Goal: Task Accomplishment & Management: Complete application form

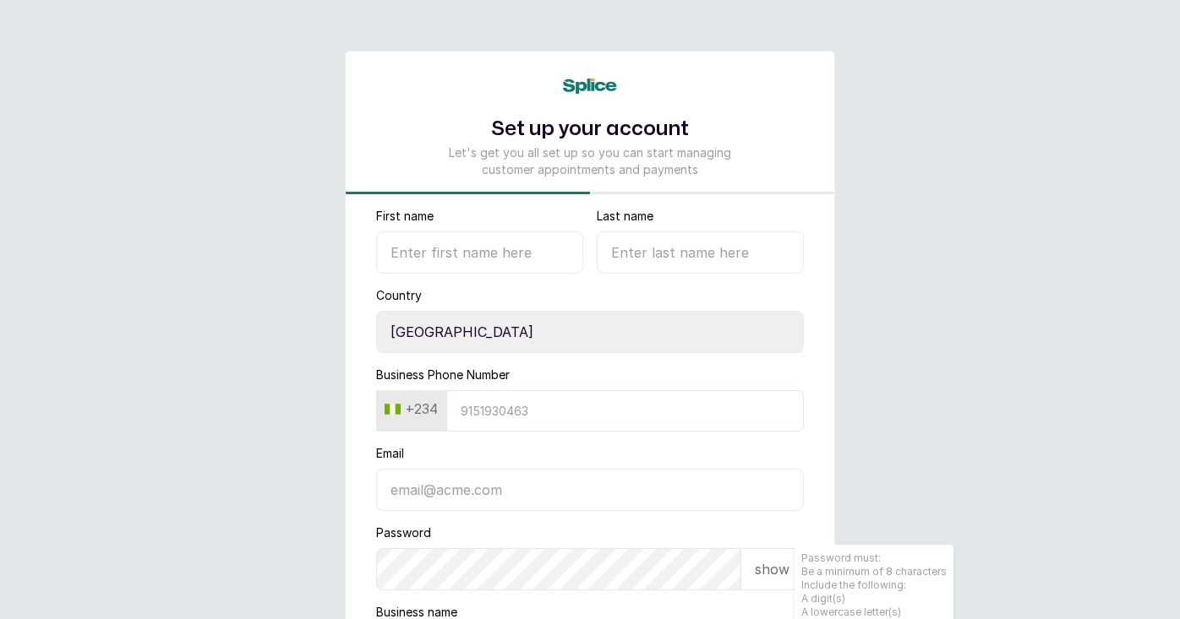
select select "NG"
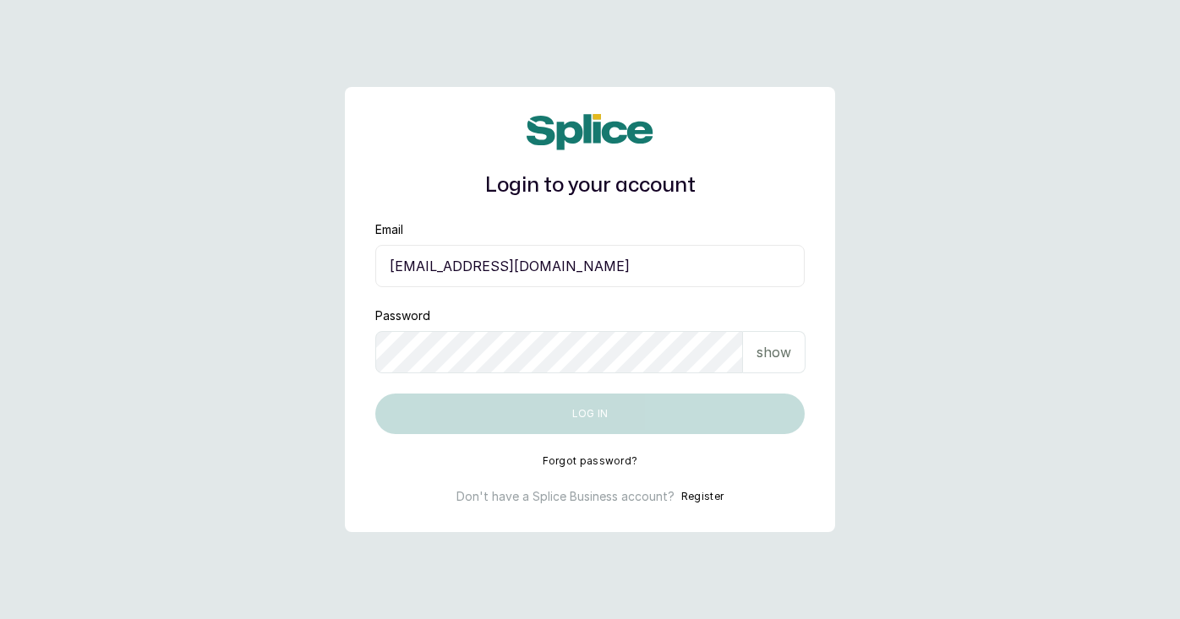
type input "[EMAIL_ADDRESS][DOMAIN_NAME]"
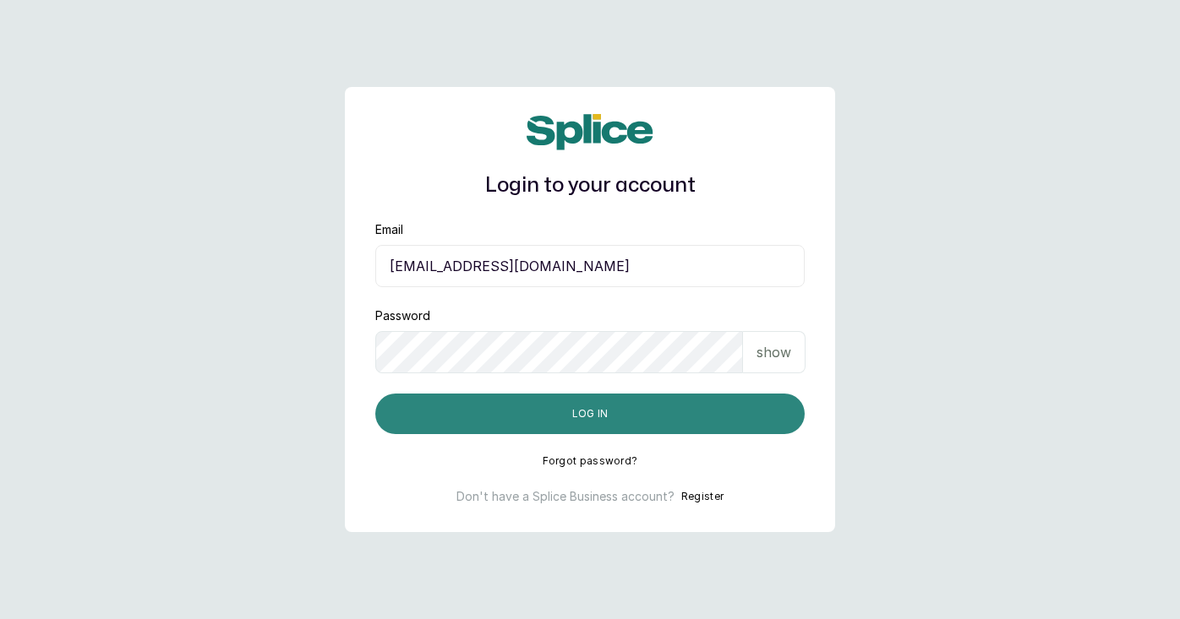
click at [535, 411] on button "Log in" at bounding box center [589, 414] width 429 height 41
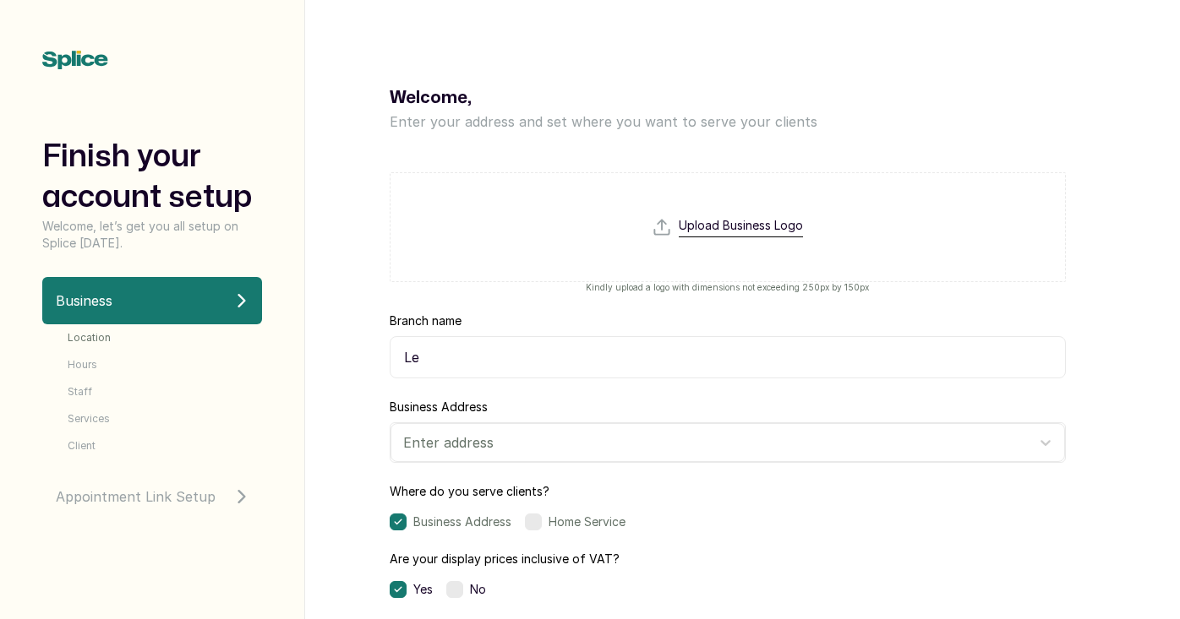
type input "L"
type input "HQ"
click at [528, 450] on div at bounding box center [712, 443] width 619 height 22
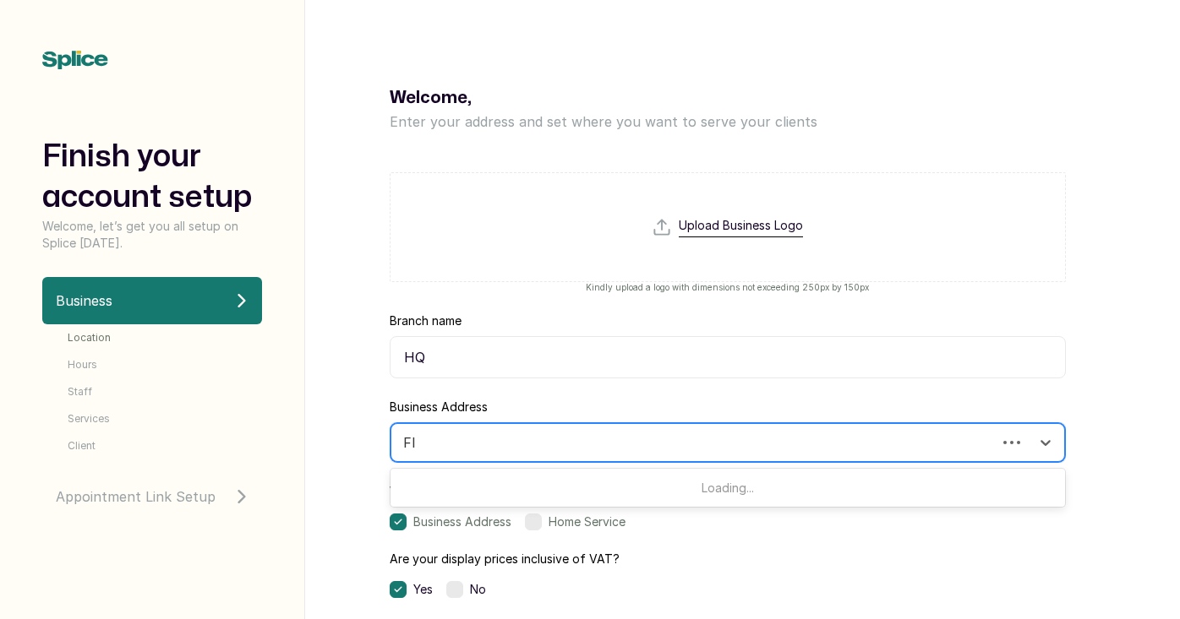
type input "F"
type input "B"
type input "P"
type input "F"
type input "f"
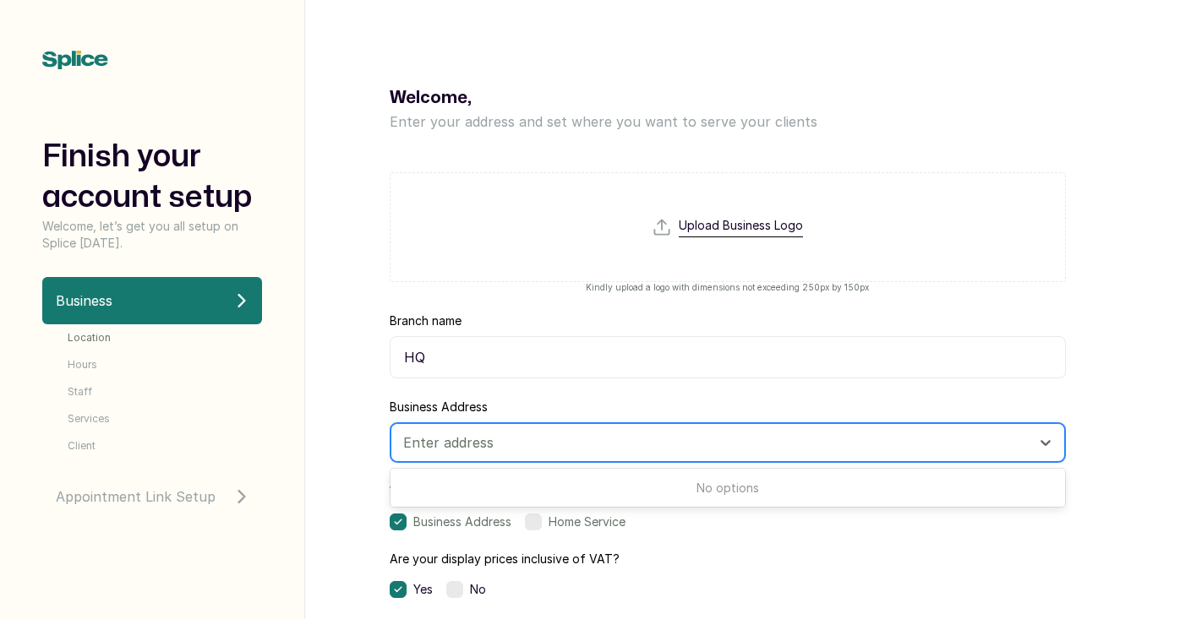
type input "f"
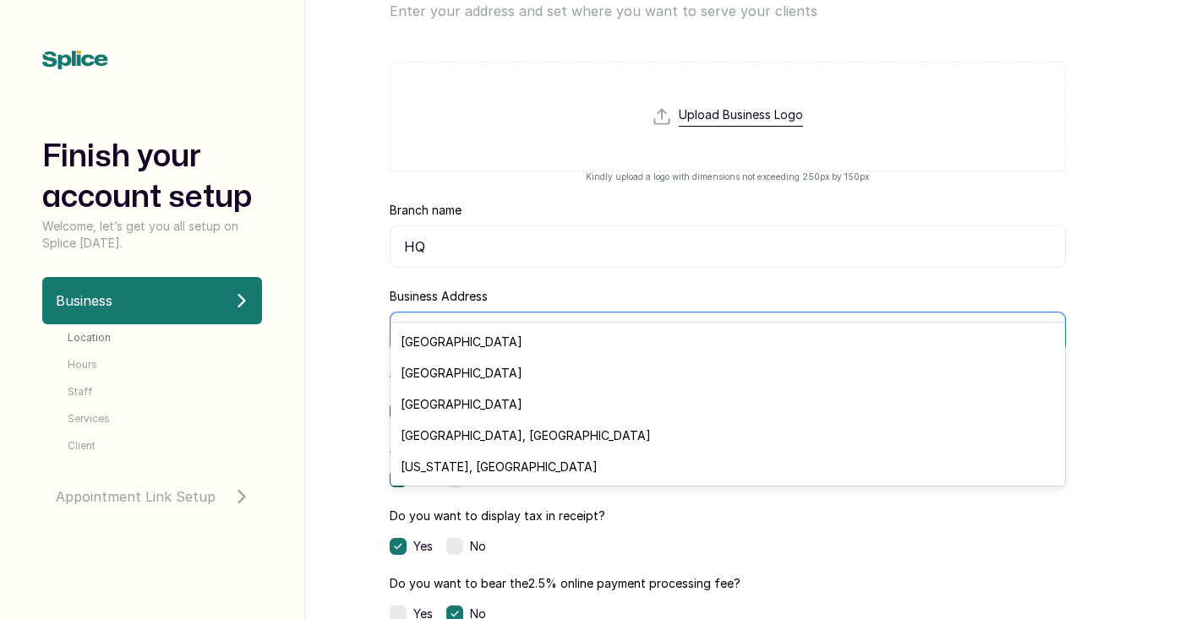
scroll to position [163, 0]
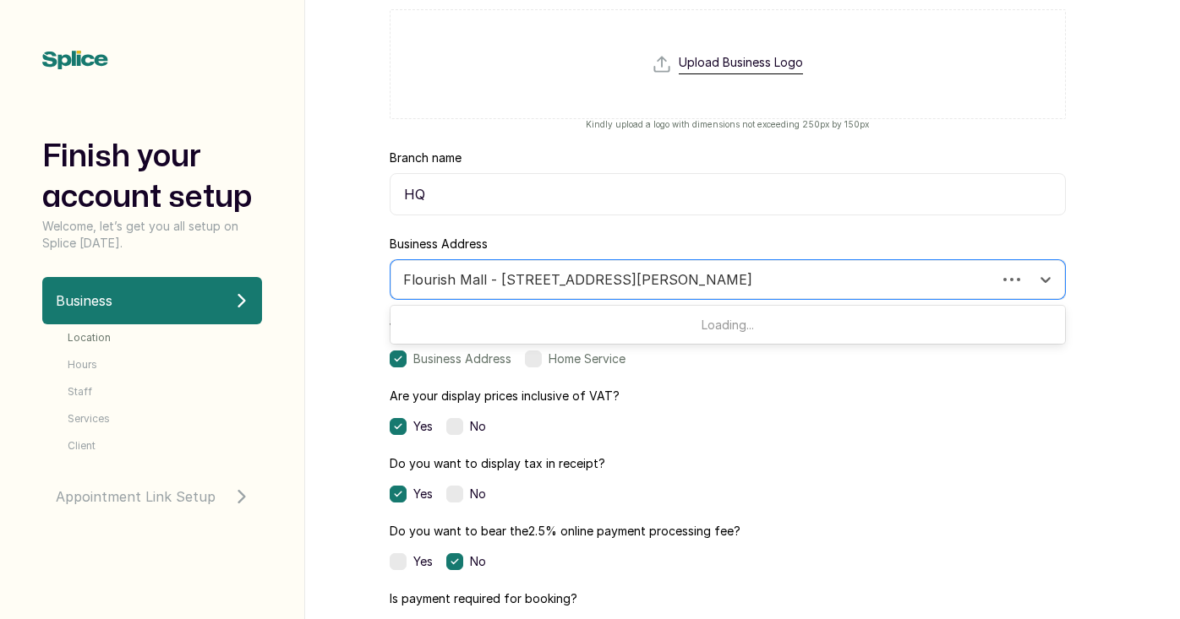
type input "Flourish Mall - [STREET_ADDRESS][PERSON_NAME]"
click at [783, 481] on div "Do you want to display tax in receipt? Yes No" at bounding box center [728, 478] width 676 height 47
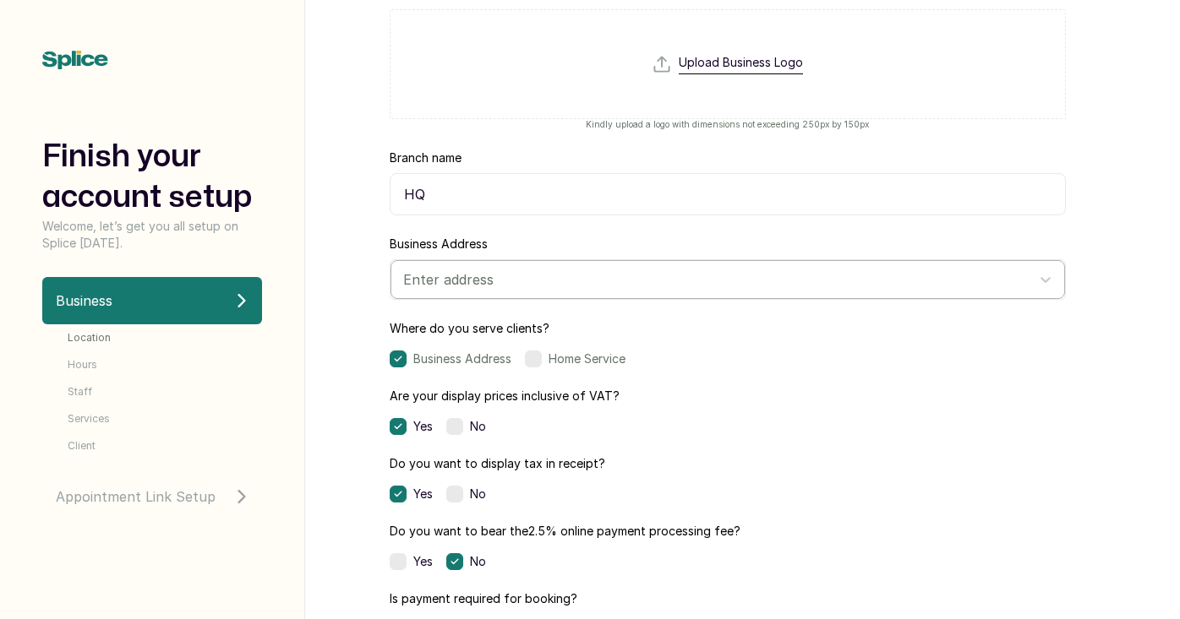
click at [676, 288] on div at bounding box center [712, 280] width 619 height 22
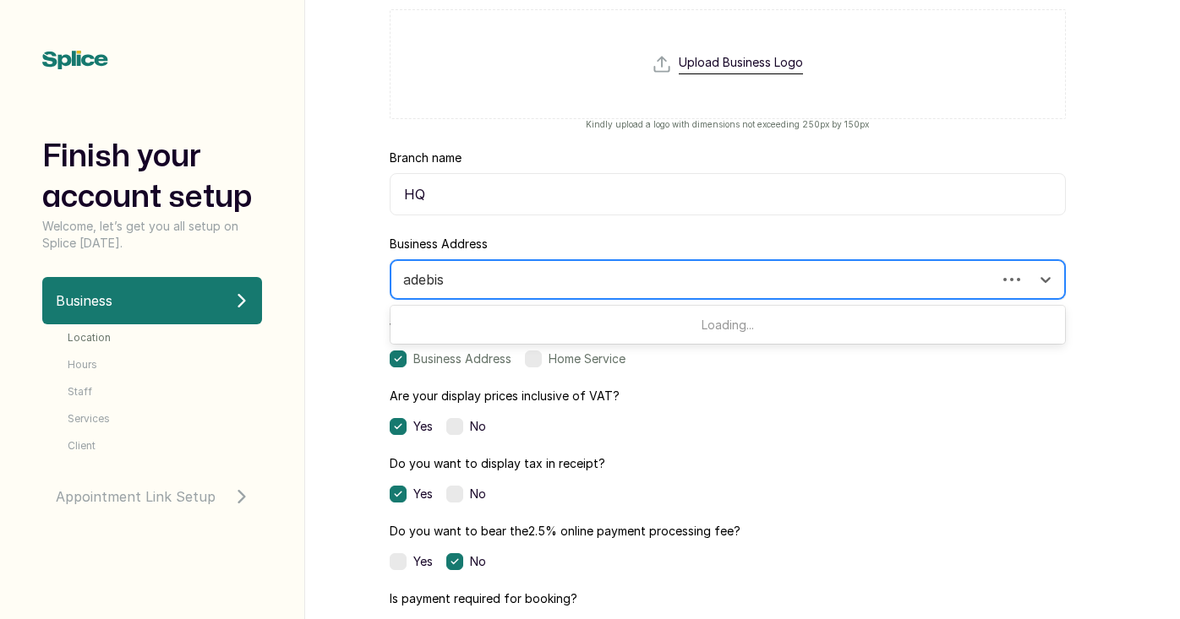
type input "adebisi"
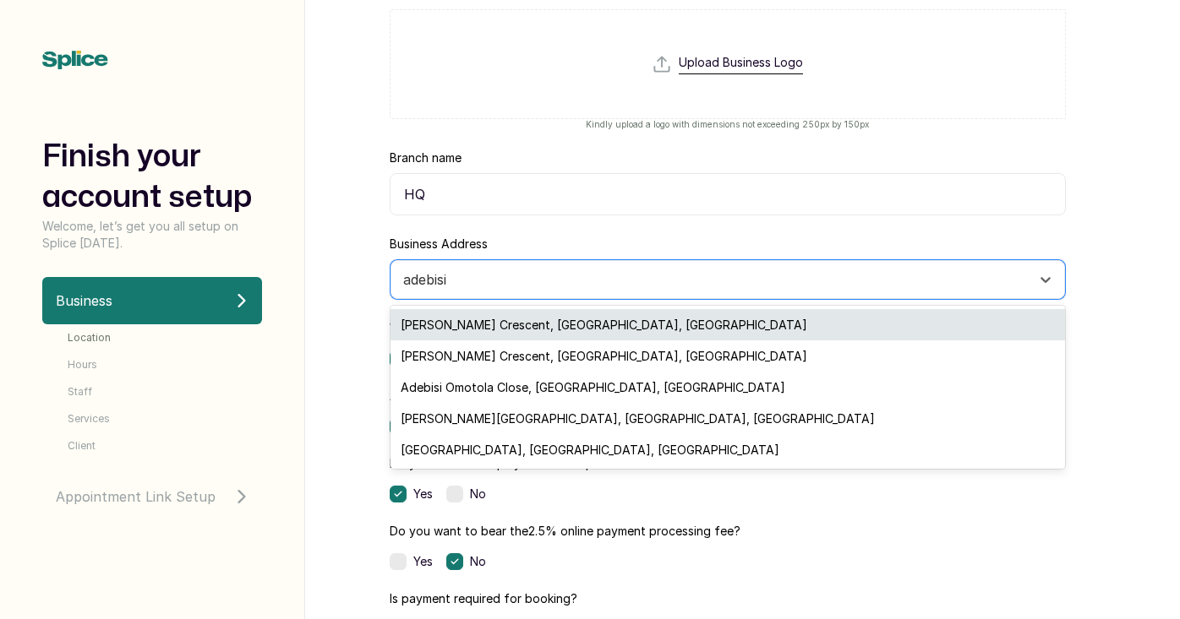
click at [604, 333] on div "[PERSON_NAME] Crescent, [GEOGRAPHIC_DATA], [GEOGRAPHIC_DATA]" at bounding box center [727, 324] width 674 height 31
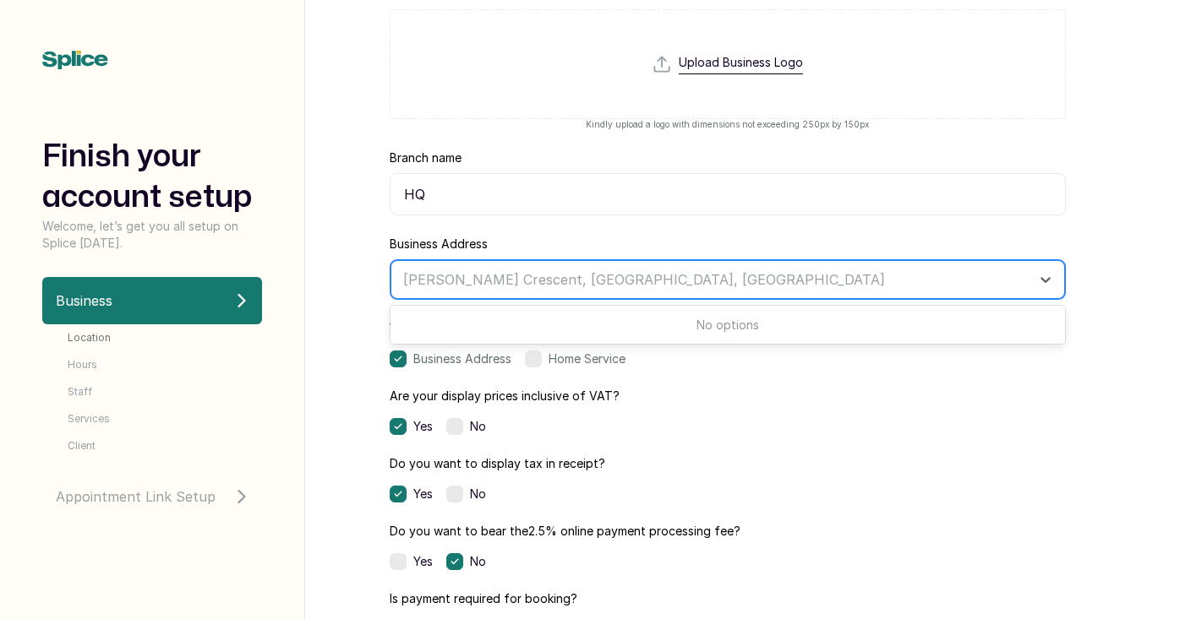
click at [403, 286] on input "text" at bounding box center [405, 279] width 4 height 19
type input "P"
click at [431, 280] on input "Plot 14 [PERSON_NAME]" at bounding box center [480, 279] width 155 height 19
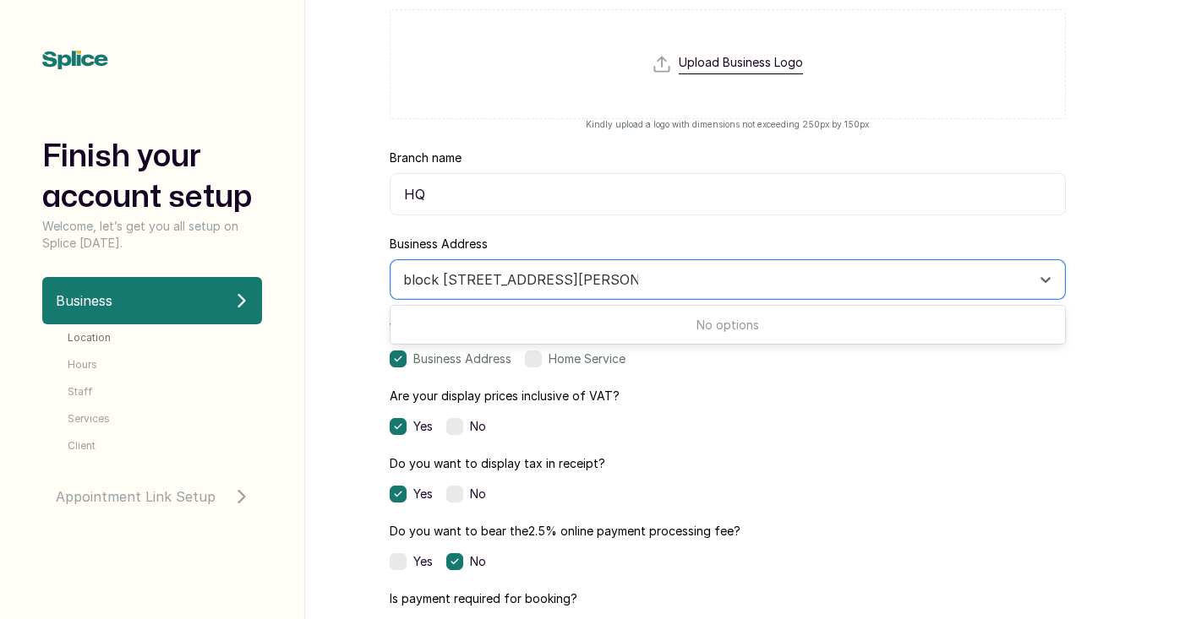
drag, startPoint x: 445, startPoint y: 281, endPoint x: 374, endPoint y: 275, distance: 70.5
click at [374, 275] on div "Welcome, Enter your address and set where you want to serve your clients Upload…" at bounding box center [727, 309] width 845 height 619
type input "[PERSON_NAME] crescent"
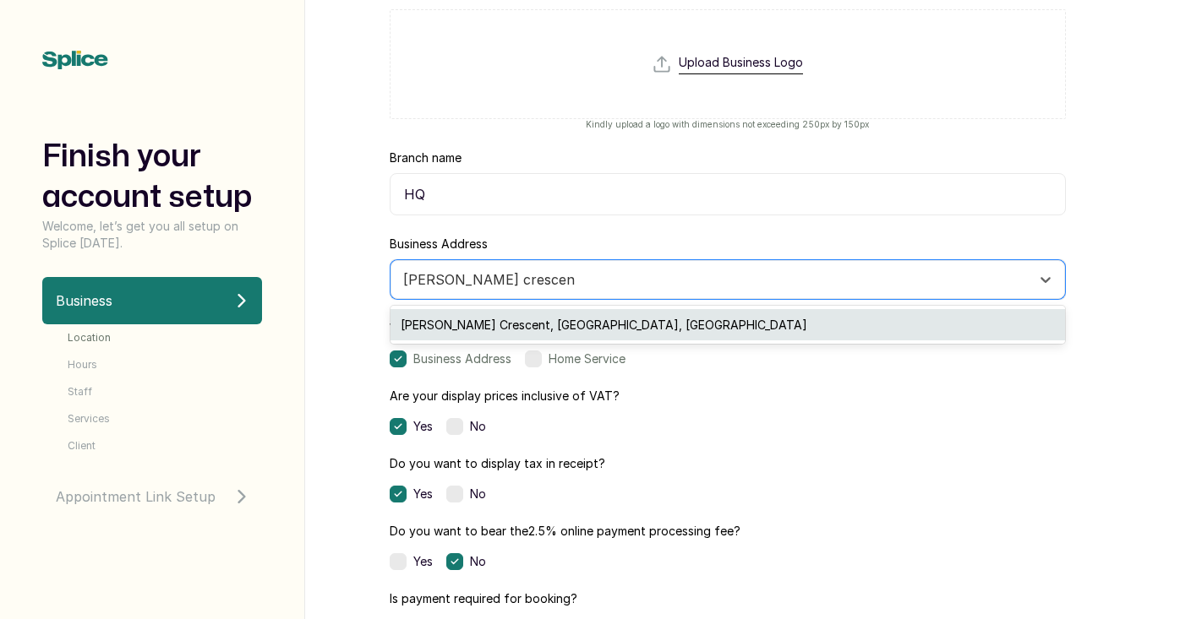
click at [421, 329] on div "[PERSON_NAME] Crescent, [GEOGRAPHIC_DATA], [GEOGRAPHIC_DATA]" at bounding box center [727, 324] width 674 height 31
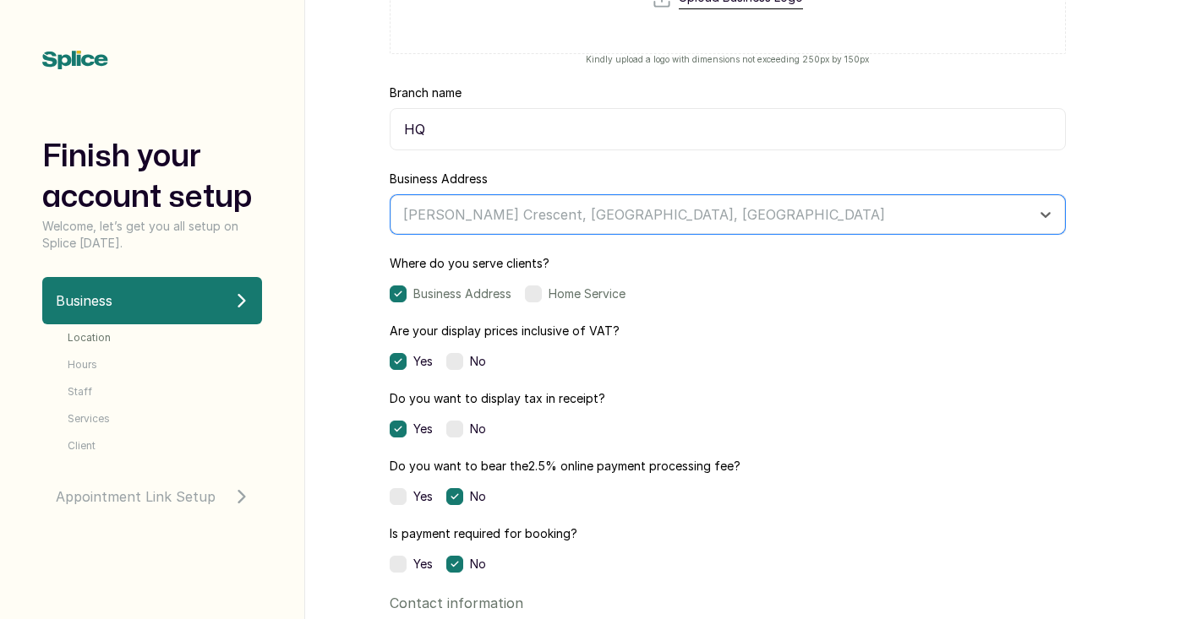
scroll to position [231, 0]
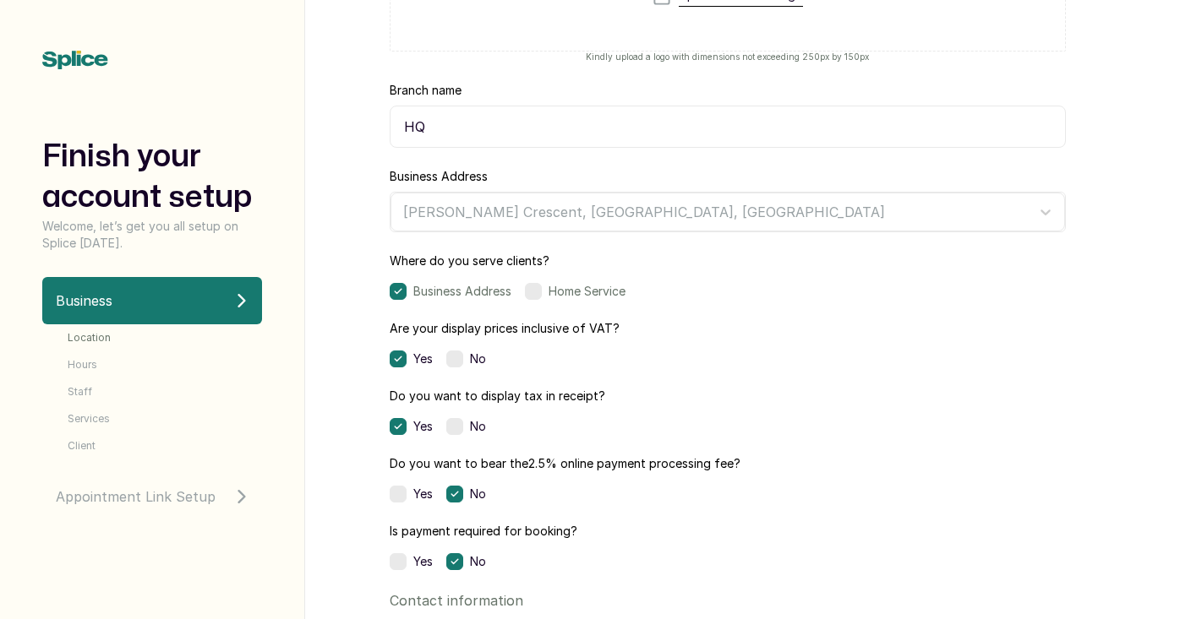
click at [450, 425] on label at bounding box center [454, 426] width 17 height 17
click at [458, 359] on label at bounding box center [454, 359] width 17 height 17
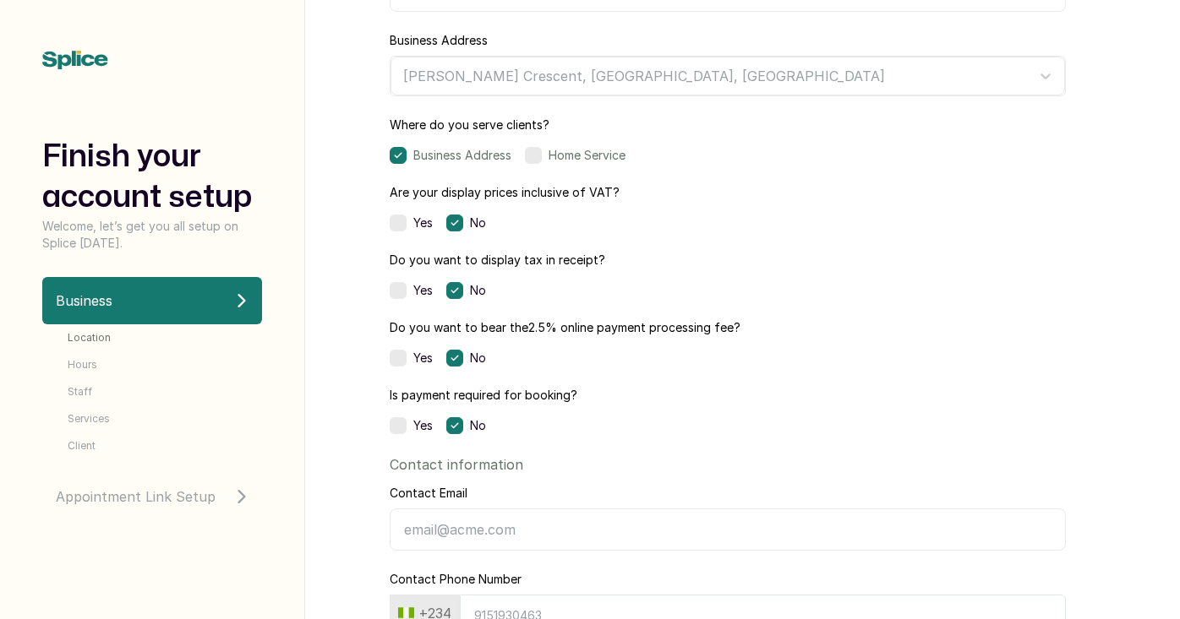
scroll to position [369, 0]
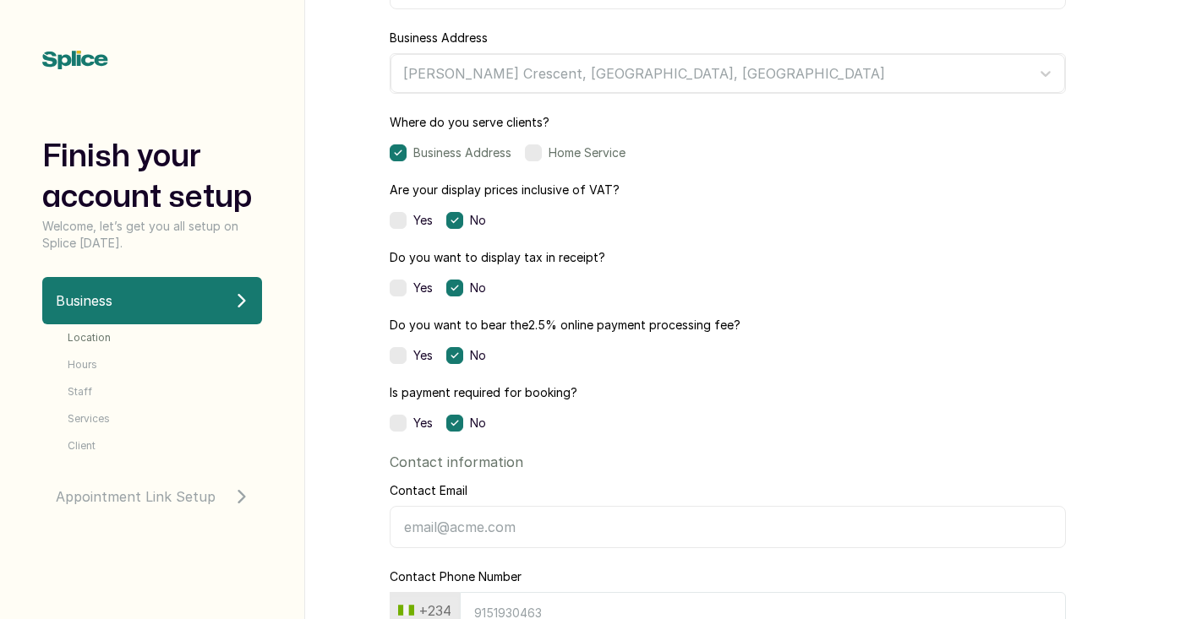
click at [399, 425] on label at bounding box center [398, 423] width 17 height 17
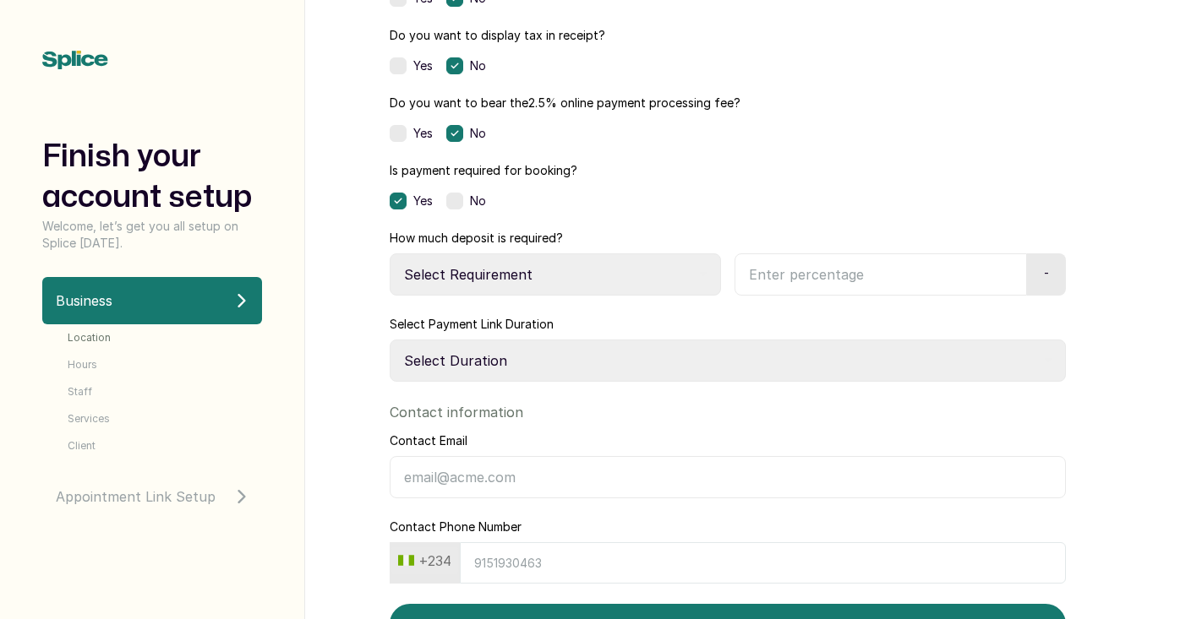
scroll to position [618, 0]
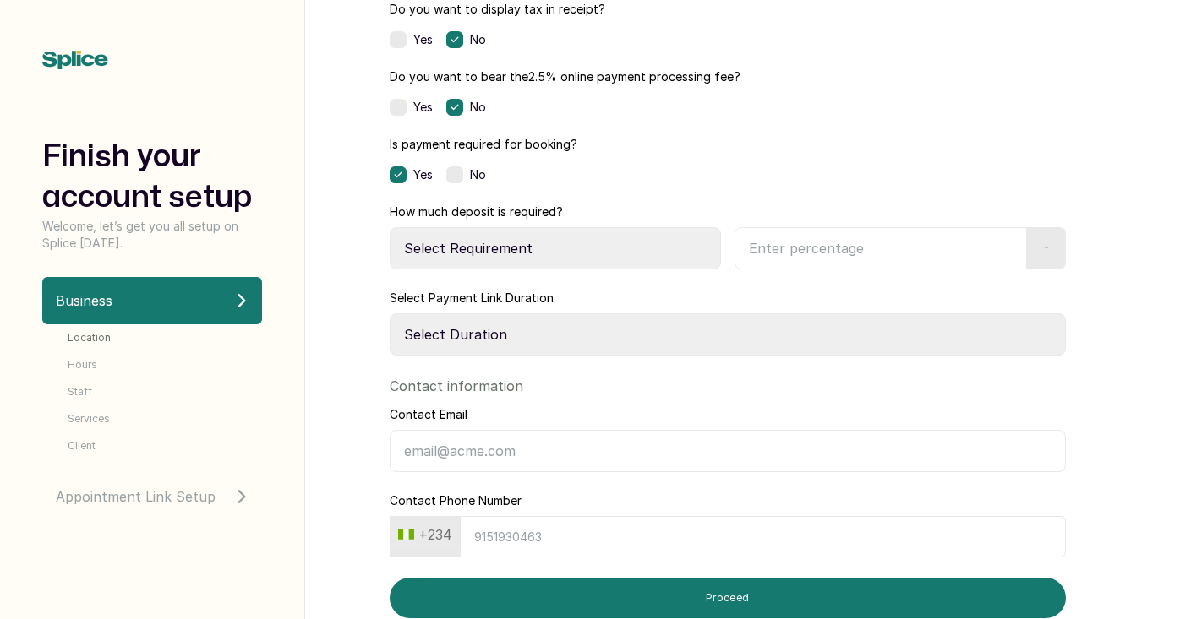
select select "percentage"
click at [801, 246] on input "text" at bounding box center [877, 248] width 286 height 42
type input "5"
select select "fixed_value"
click at [845, 257] on input "text" at bounding box center [877, 248] width 287 height 42
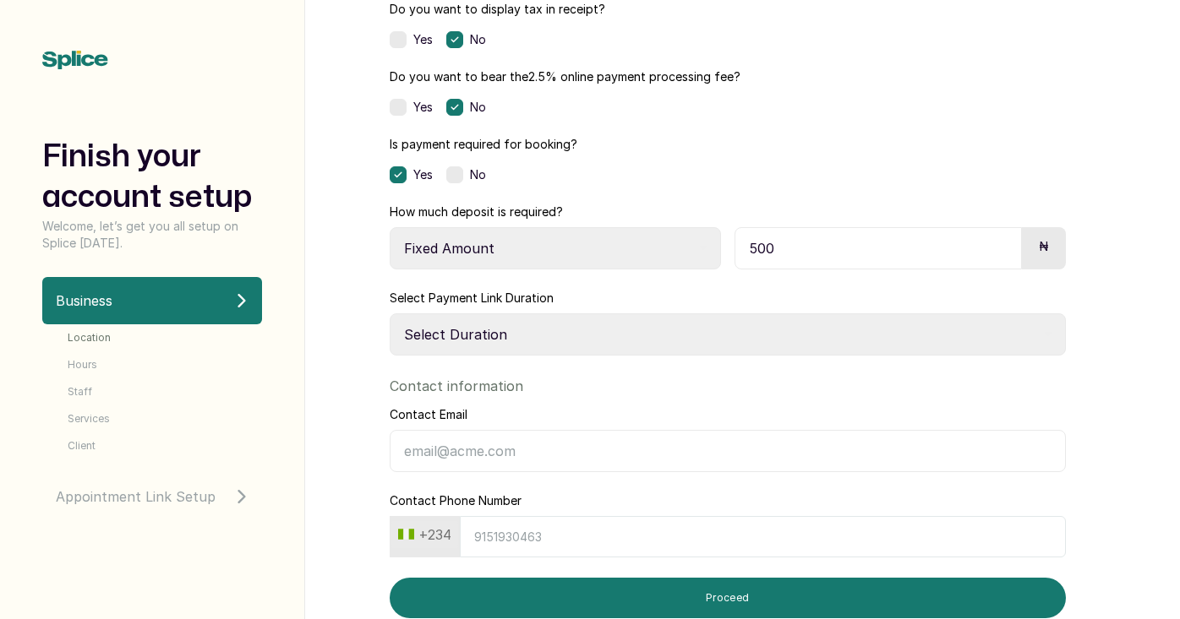
type input "5,000"
select select "1"
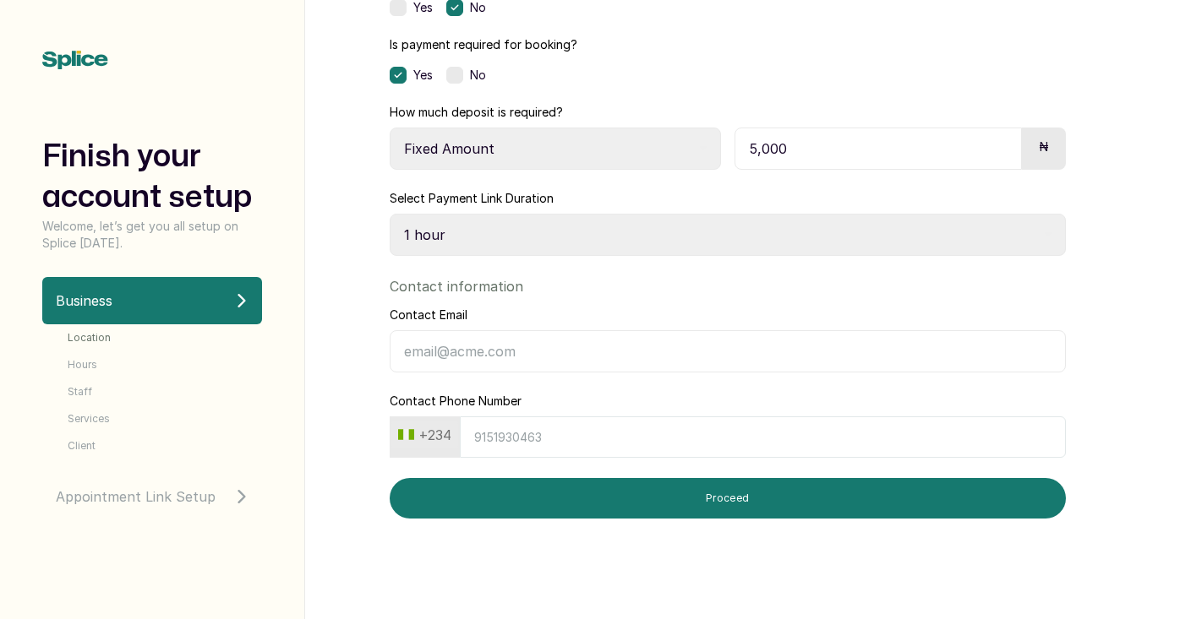
scroll to position [719, 0]
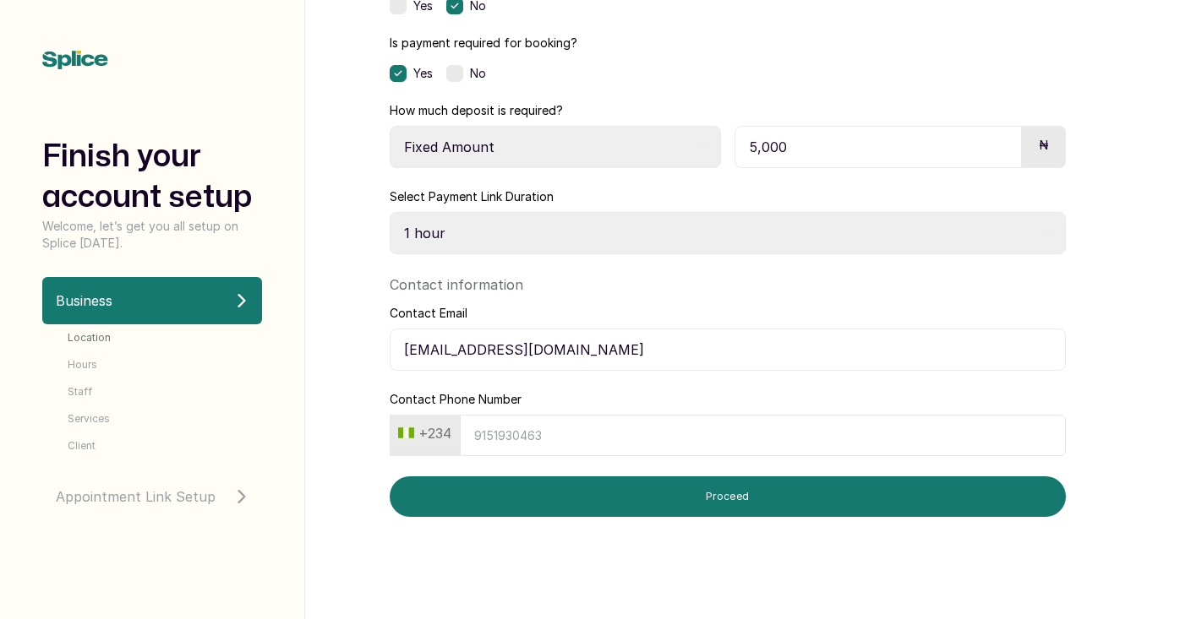
type input "[EMAIL_ADDRESS][DOMAIN_NAME]"
click at [337, 423] on div "Welcome, Enter your address and set where you want to serve your clients Upload…" at bounding box center [727, 309] width 845 height 619
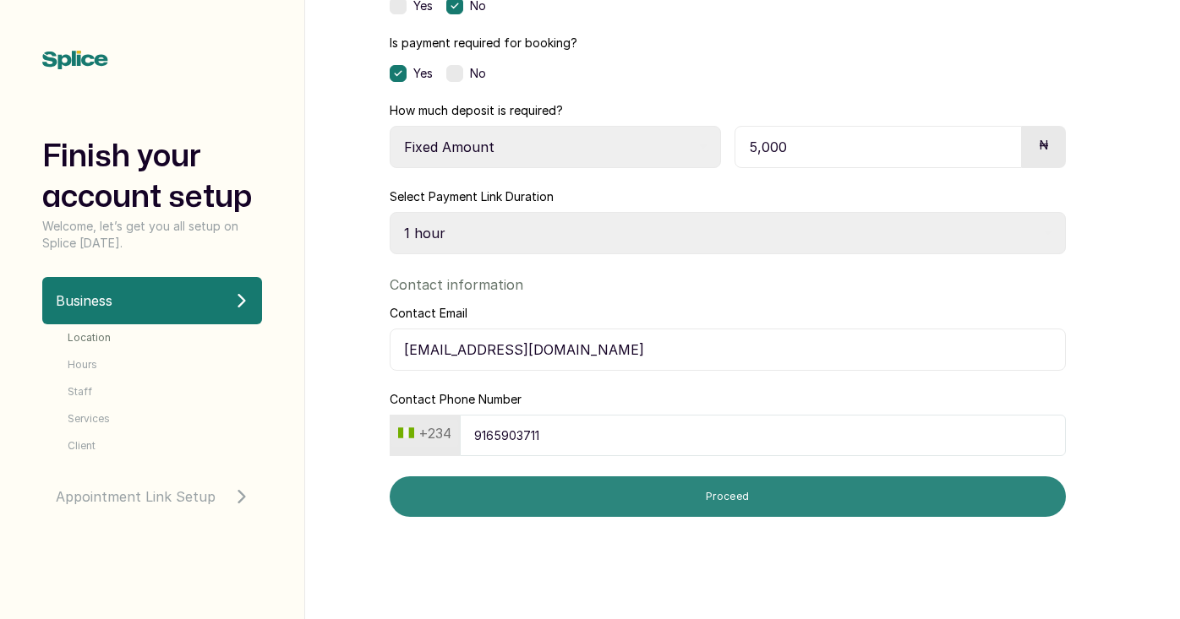
type input "9165903711"
click at [603, 511] on button "Proceed" at bounding box center [728, 497] width 676 height 41
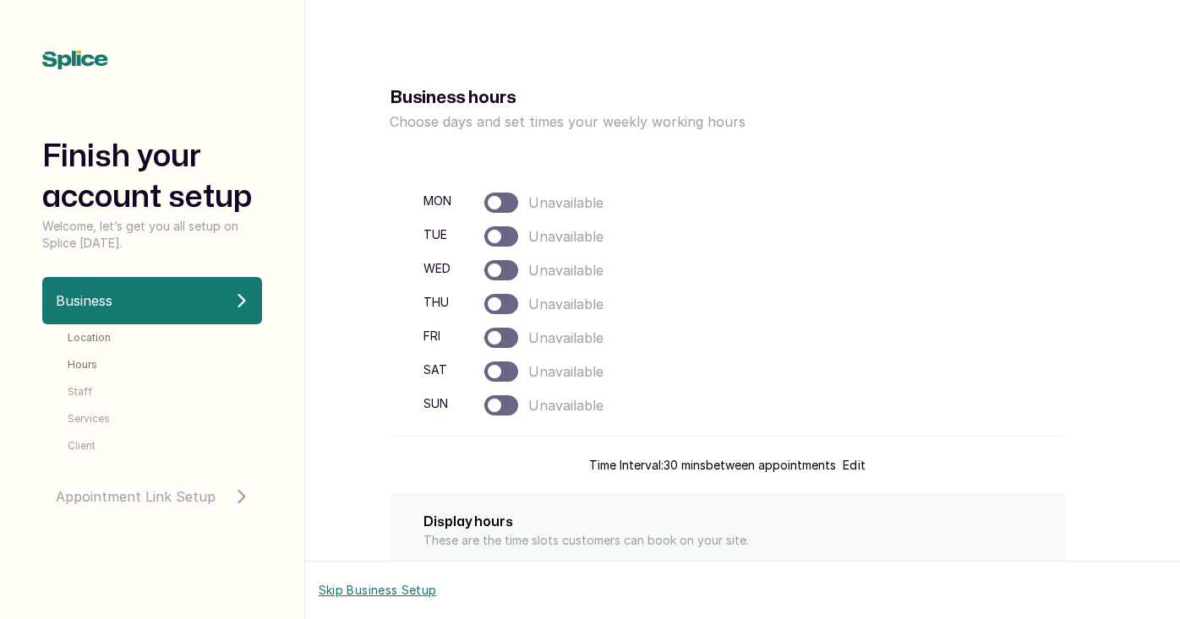
click at [494, 232] on div at bounding box center [495, 237] width 14 height 14
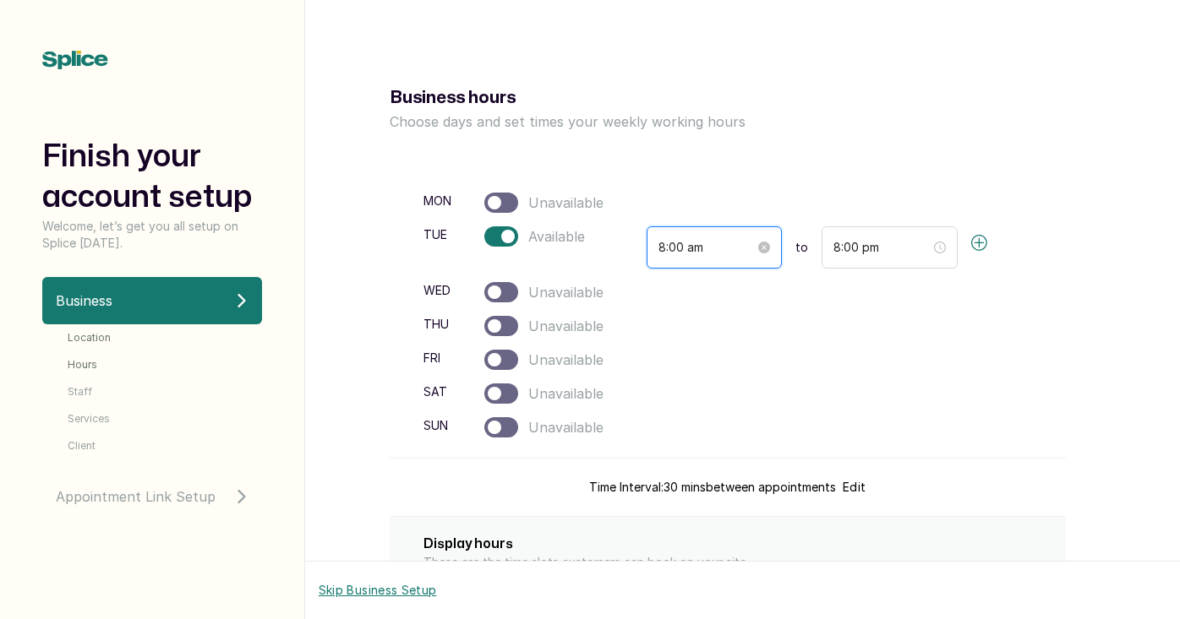
click at [705, 254] on input "8:00 am" at bounding box center [706, 247] width 97 height 19
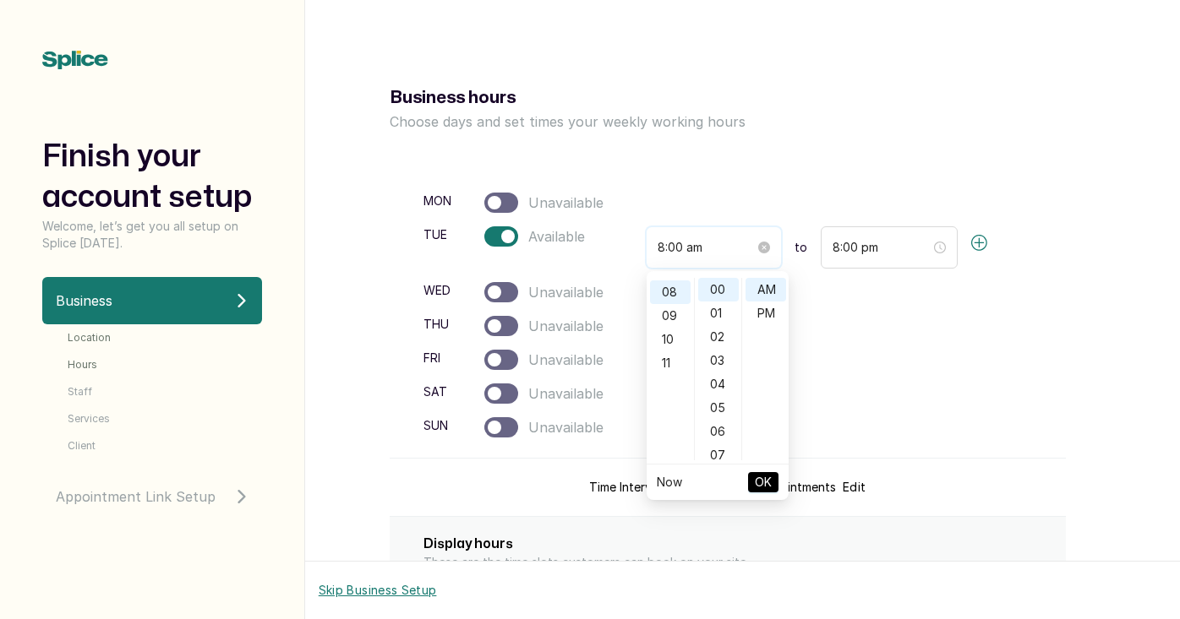
scroll to position [188, 0]
click at [675, 332] on div "10" at bounding box center [670, 339] width 41 height 24
type input "10:00 am"
click at [755, 489] on span "OK" at bounding box center [763, 482] width 17 height 32
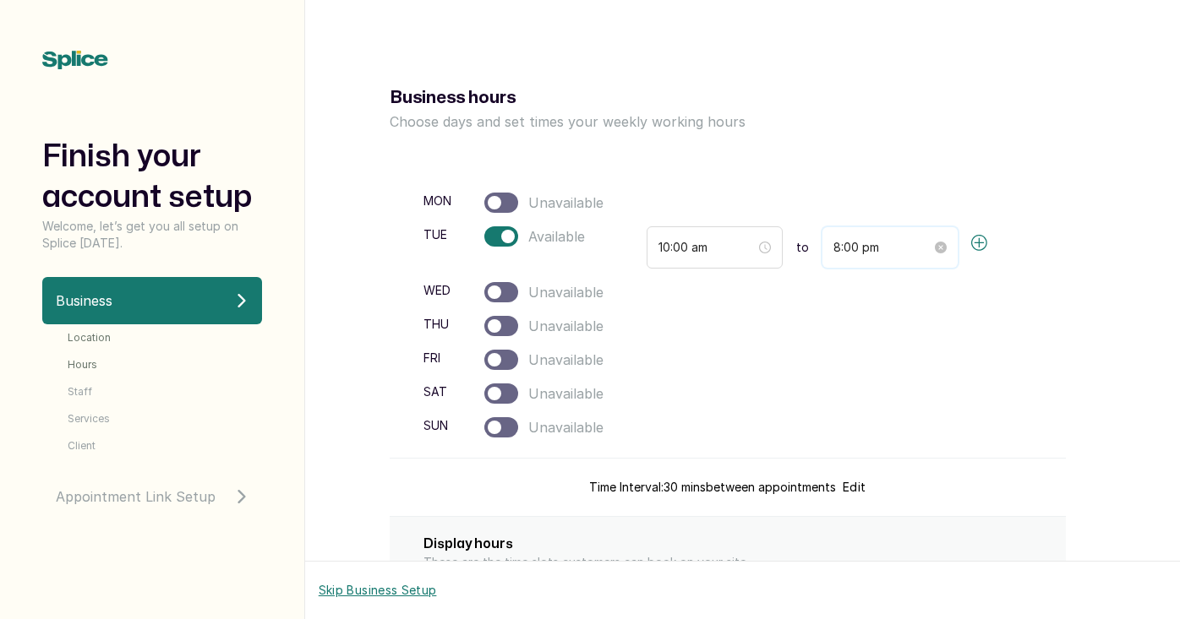
click at [837, 248] on input "8:00 pm" at bounding box center [882, 247] width 98 height 19
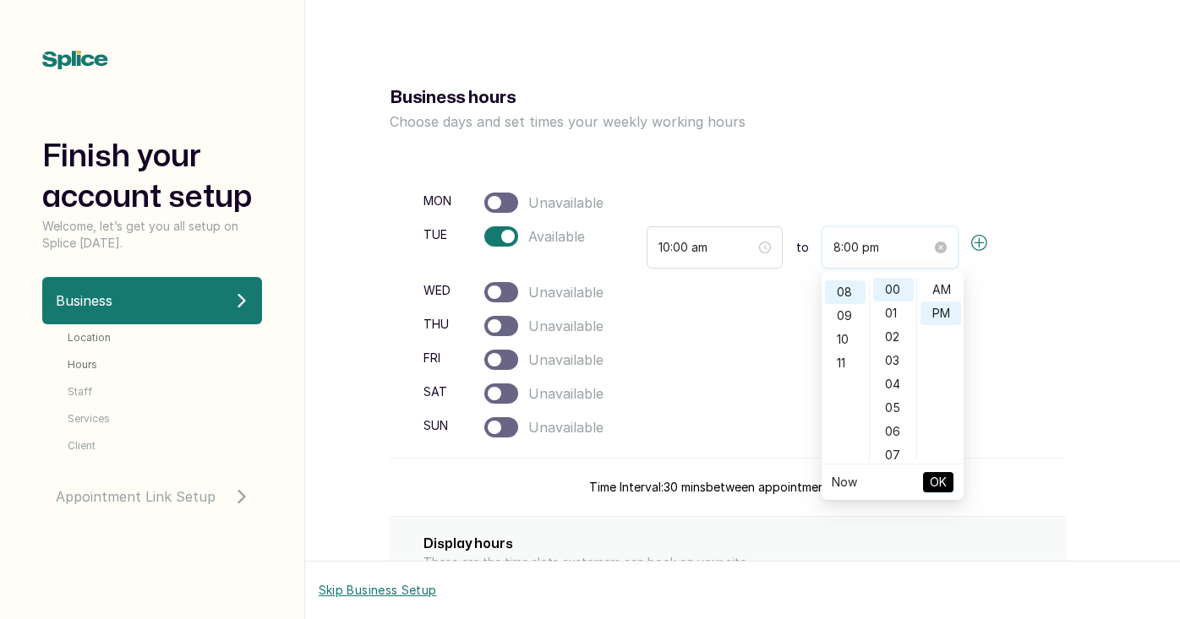
scroll to position [22, 0]
click at [846, 311] on div "06" at bounding box center [845, 308] width 41 height 24
type input "6:00 pm"
click at [933, 483] on span "OK" at bounding box center [938, 482] width 17 height 32
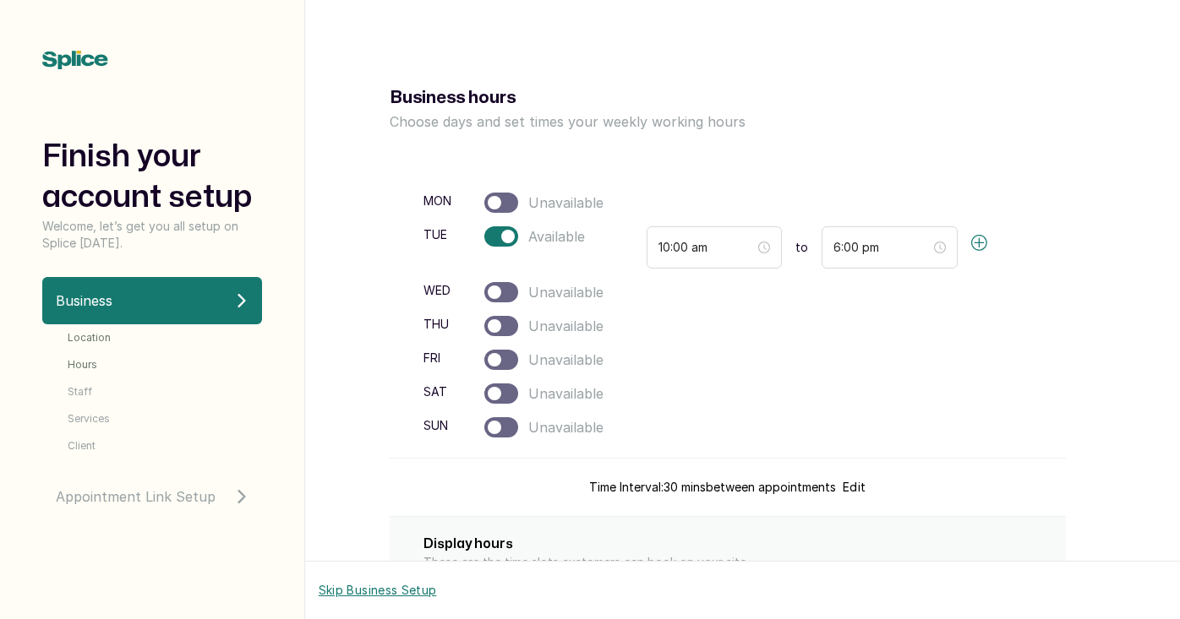
click at [981, 244] on icon "button" at bounding box center [979, 243] width 17 height 17
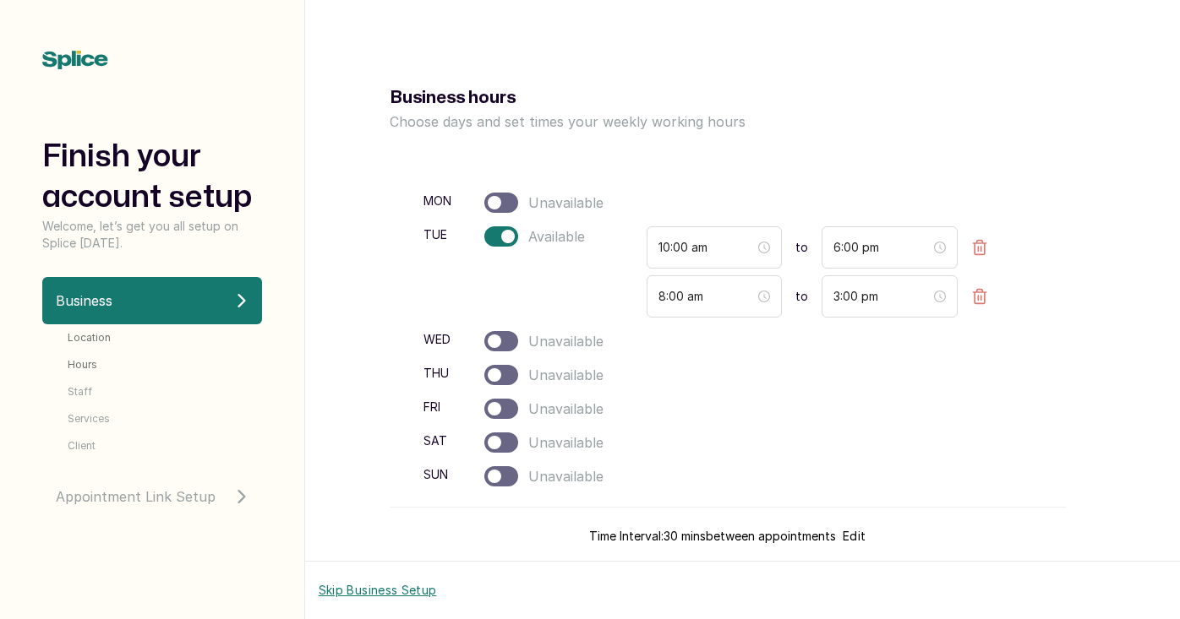
click at [980, 296] on icon "button" at bounding box center [979, 297] width 13 height 14
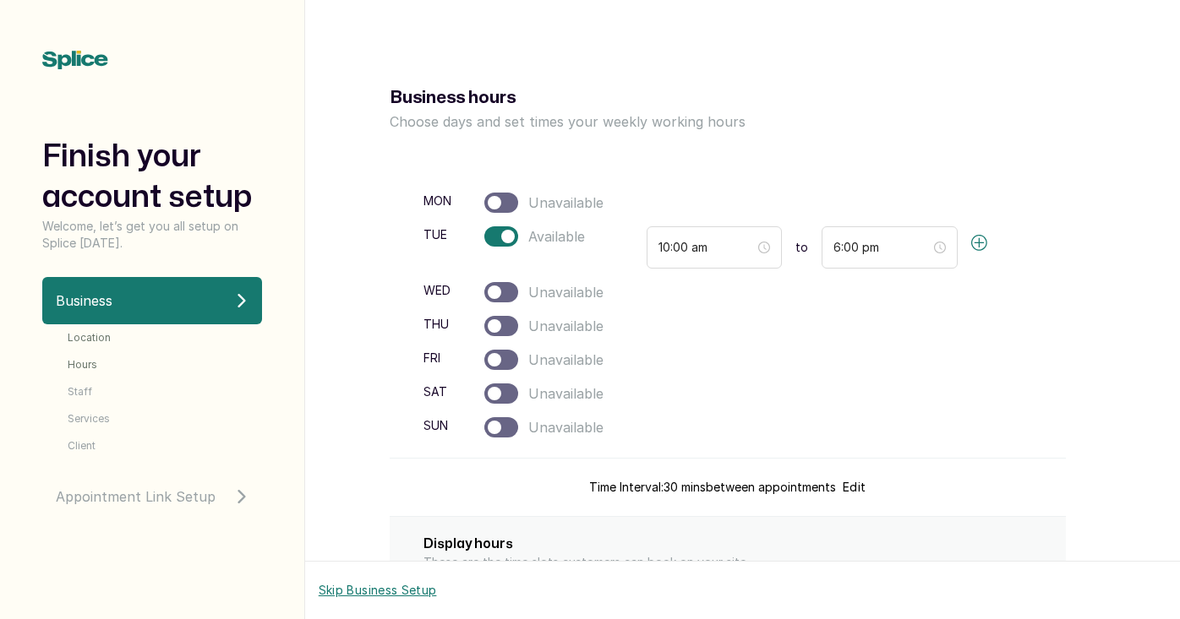
click at [496, 293] on div at bounding box center [495, 293] width 14 height 14
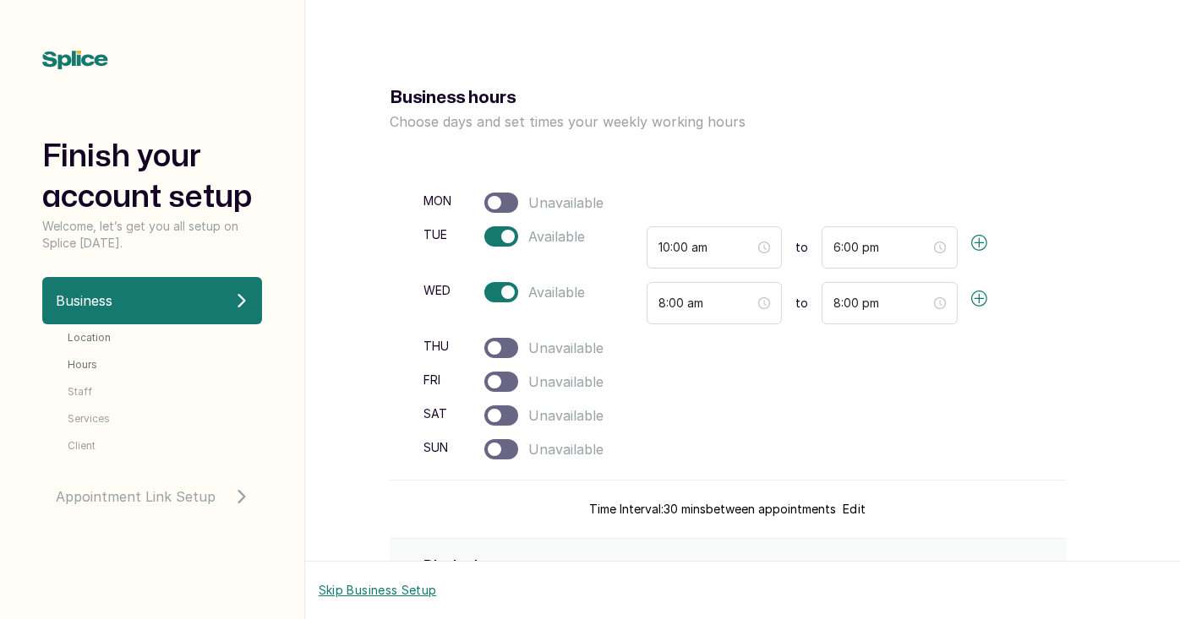
scroll to position [0, 0]
click at [496, 346] on div at bounding box center [495, 348] width 14 height 14
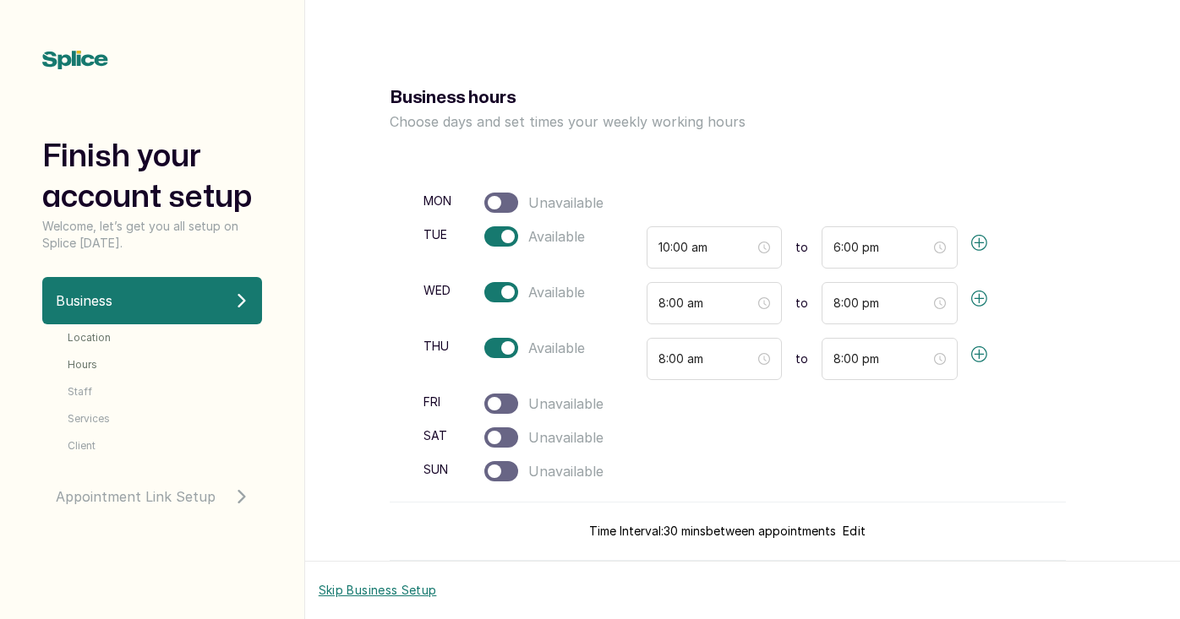
click at [490, 401] on div at bounding box center [495, 404] width 14 height 14
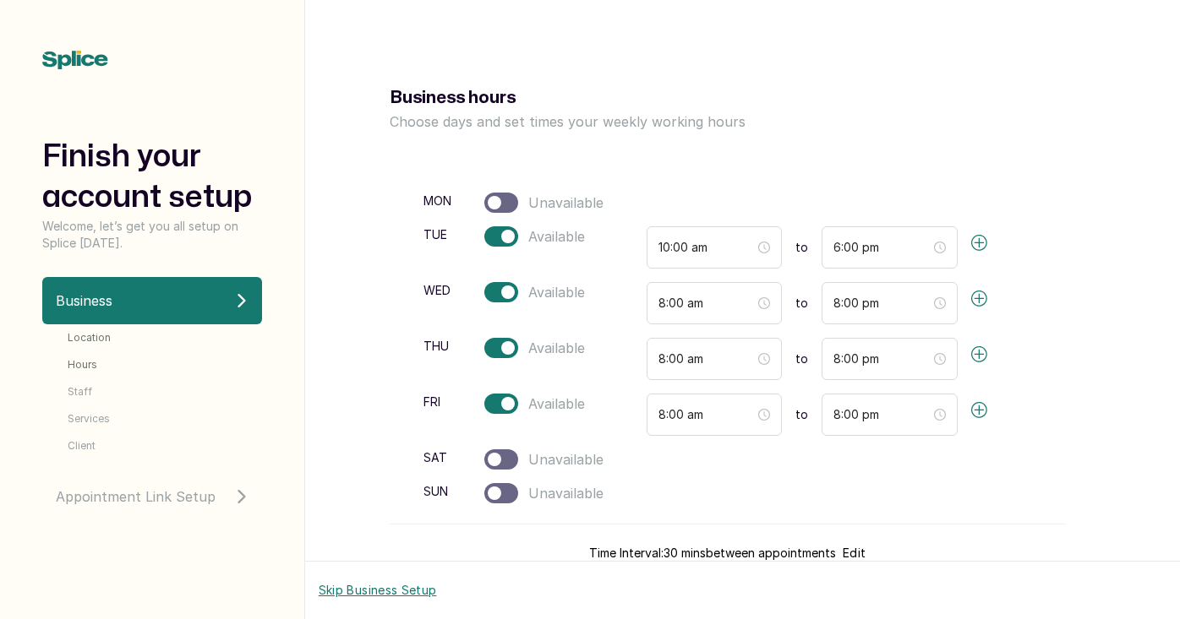
click at [495, 462] on div at bounding box center [495, 460] width 14 height 14
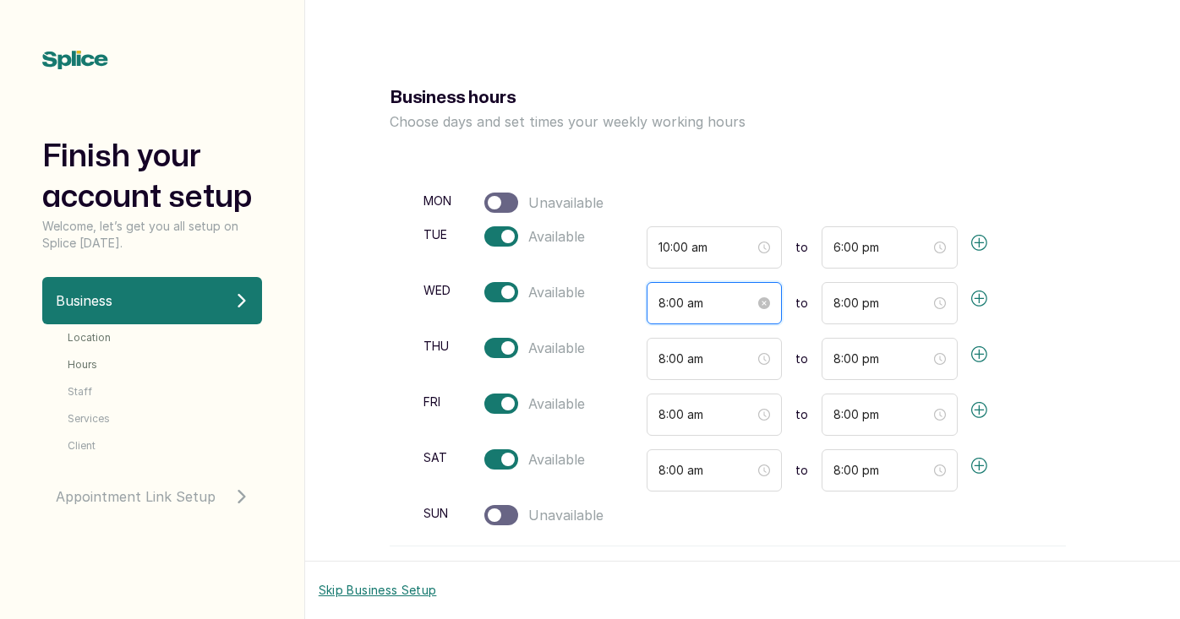
click at [680, 303] on input "8:00 am" at bounding box center [706, 303] width 97 height 19
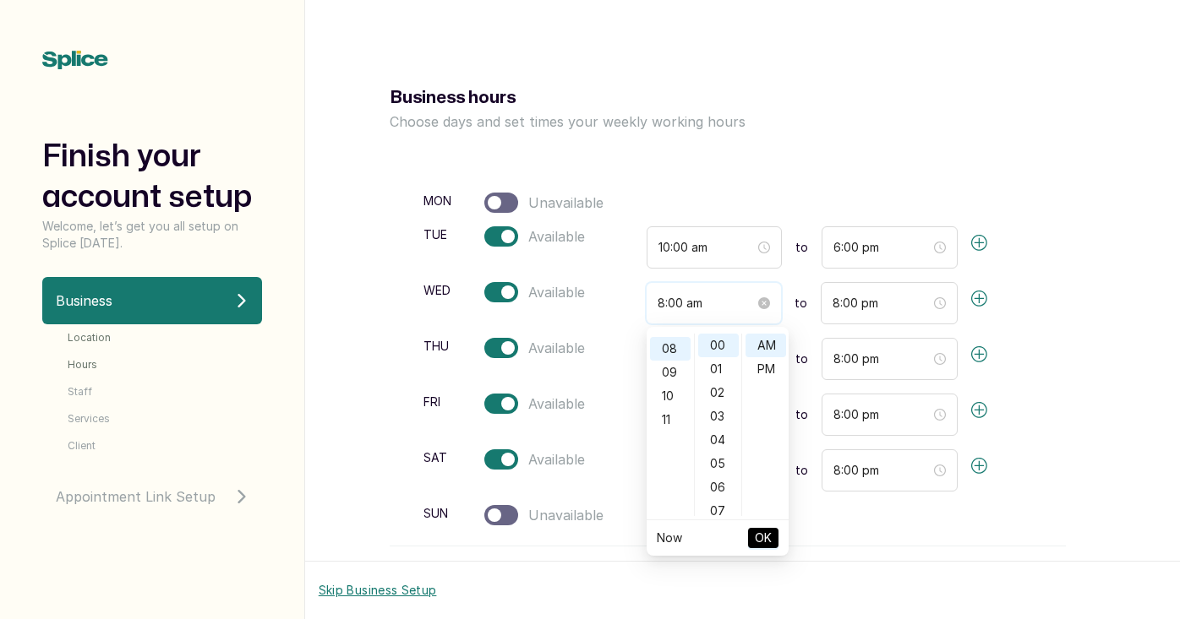
scroll to position [188, 0]
click at [672, 391] on div "10" at bounding box center [670, 395] width 41 height 24
type input "8:00 am"
click at [833, 306] on input "8:00 pm" at bounding box center [882, 303] width 98 height 19
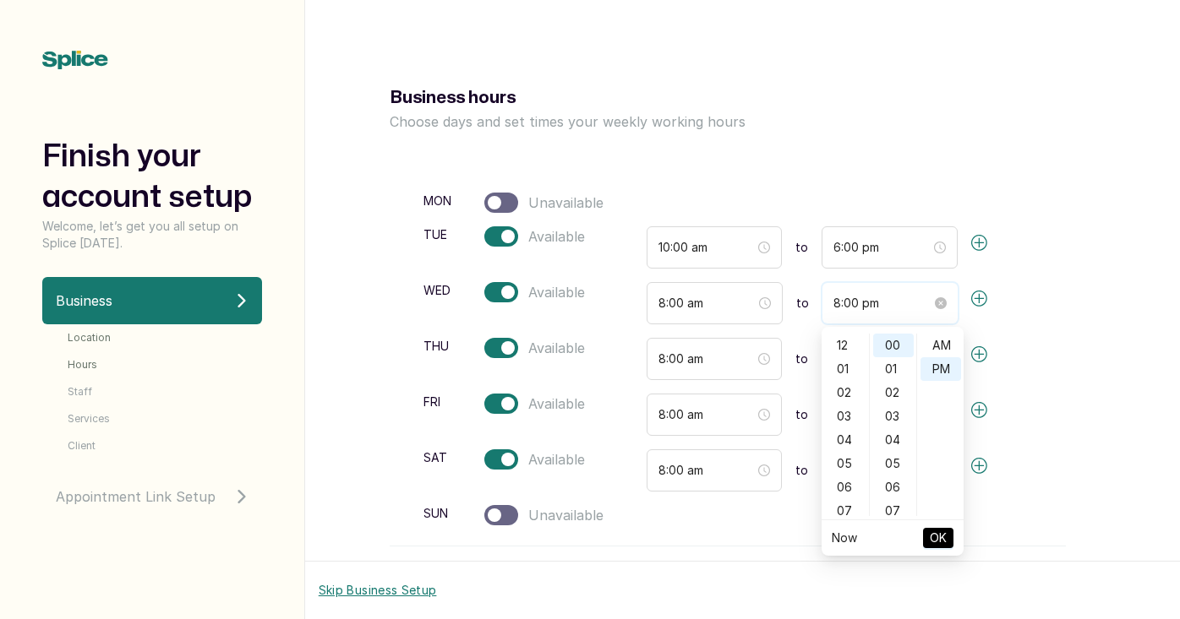
scroll to position [22, 0]
click at [840, 345] on div "06" at bounding box center [845, 343] width 41 height 24
click at [840, 345] on div "06" at bounding box center [845, 346] width 41 height 24
type input "6:00 pm"
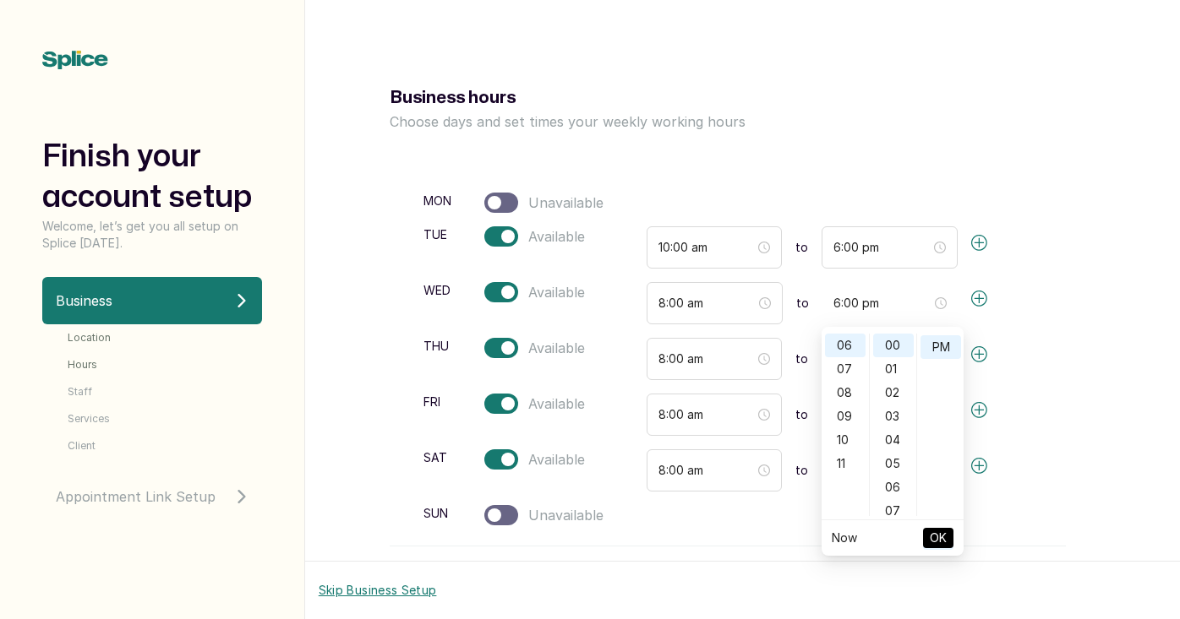
click at [941, 536] on span "OK" at bounding box center [938, 538] width 17 height 32
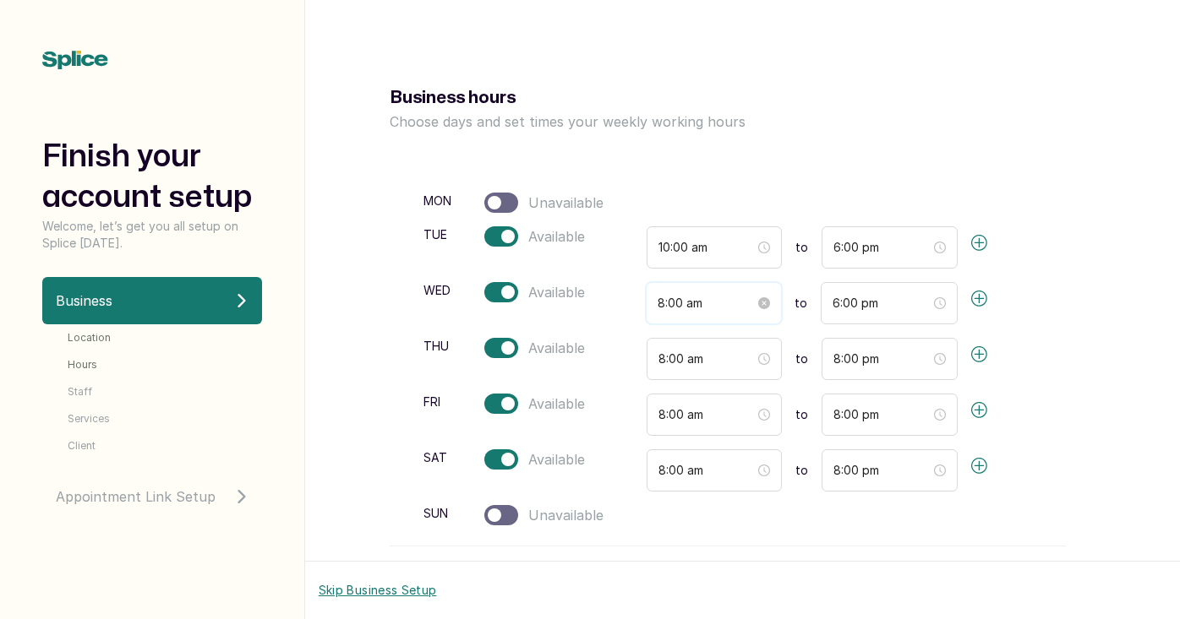
click at [663, 303] on input "8:00 am" at bounding box center [706, 303] width 98 height 19
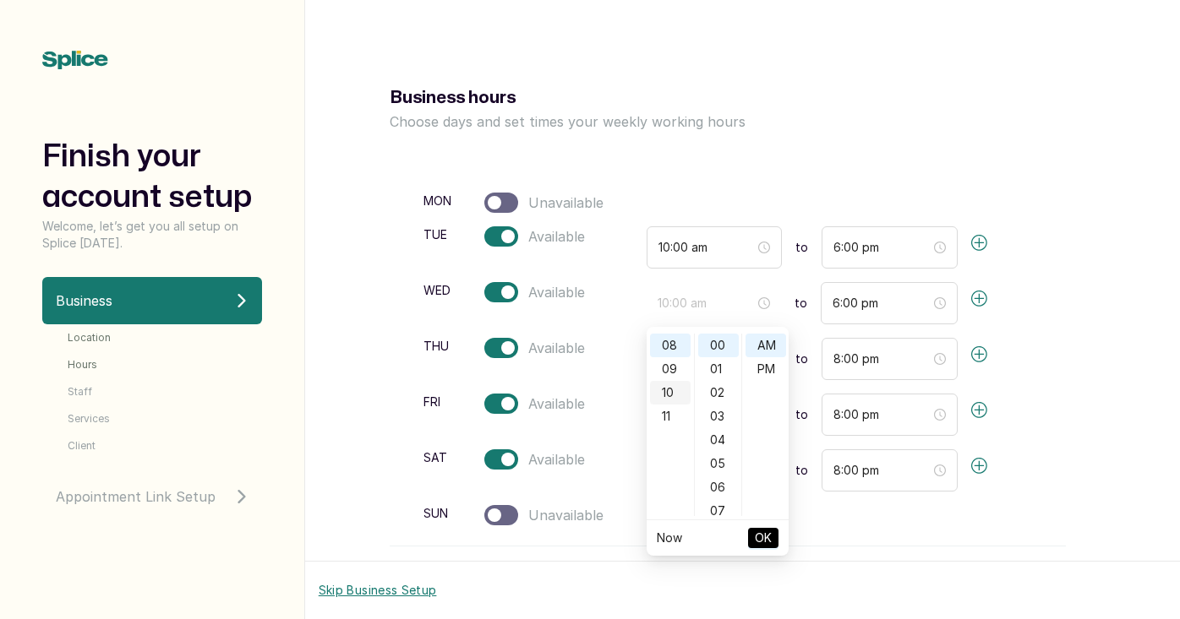
click at [667, 395] on div "10" at bounding box center [670, 393] width 41 height 24
type input "10:00 am"
click at [767, 551] on span "OK" at bounding box center [763, 538] width 17 height 32
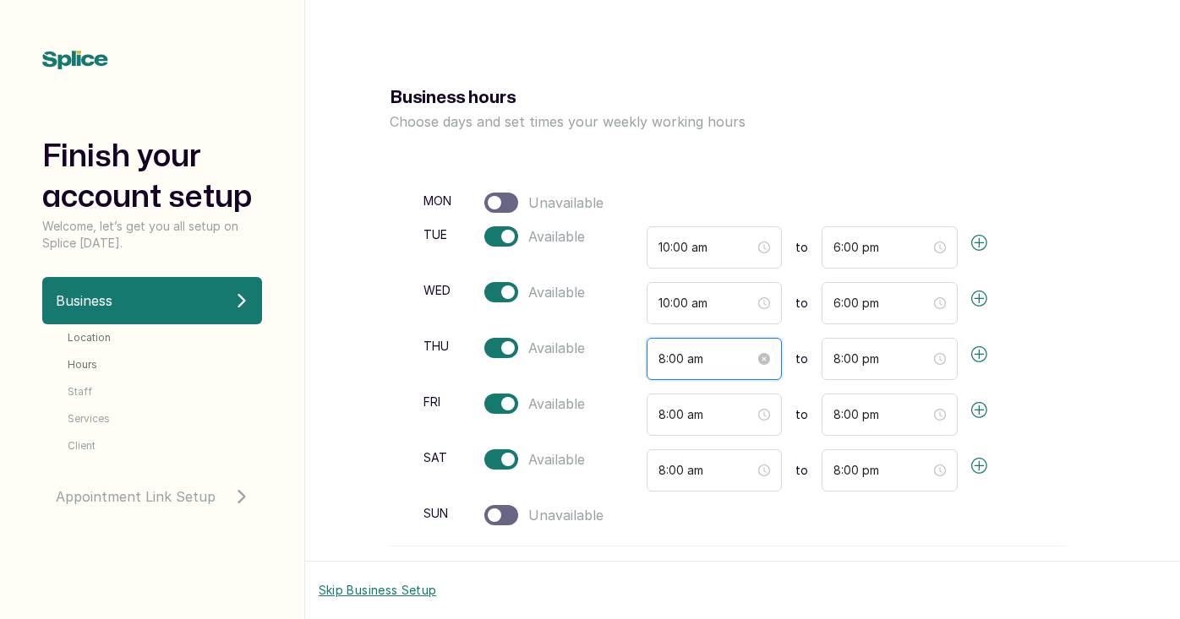
click at [685, 362] on input "8:00 am" at bounding box center [706, 359] width 97 height 19
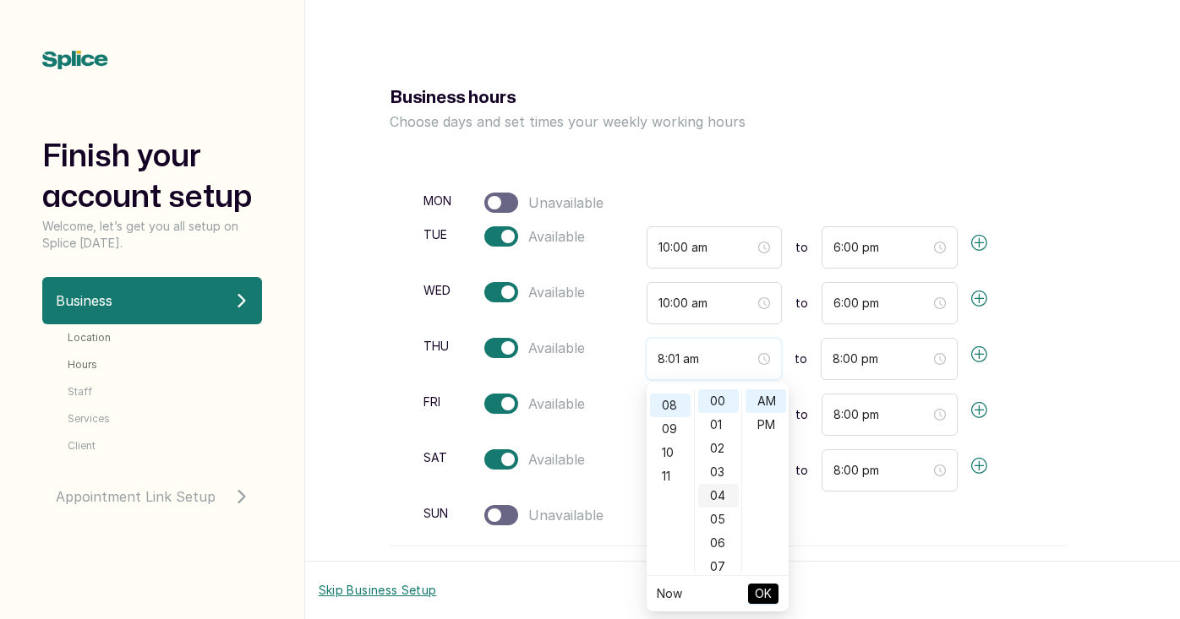
scroll to position [188, 0]
click at [666, 446] on div "10" at bounding box center [670, 451] width 41 height 24
type input "10:00 am"
click at [769, 597] on span "OK" at bounding box center [763, 594] width 17 height 32
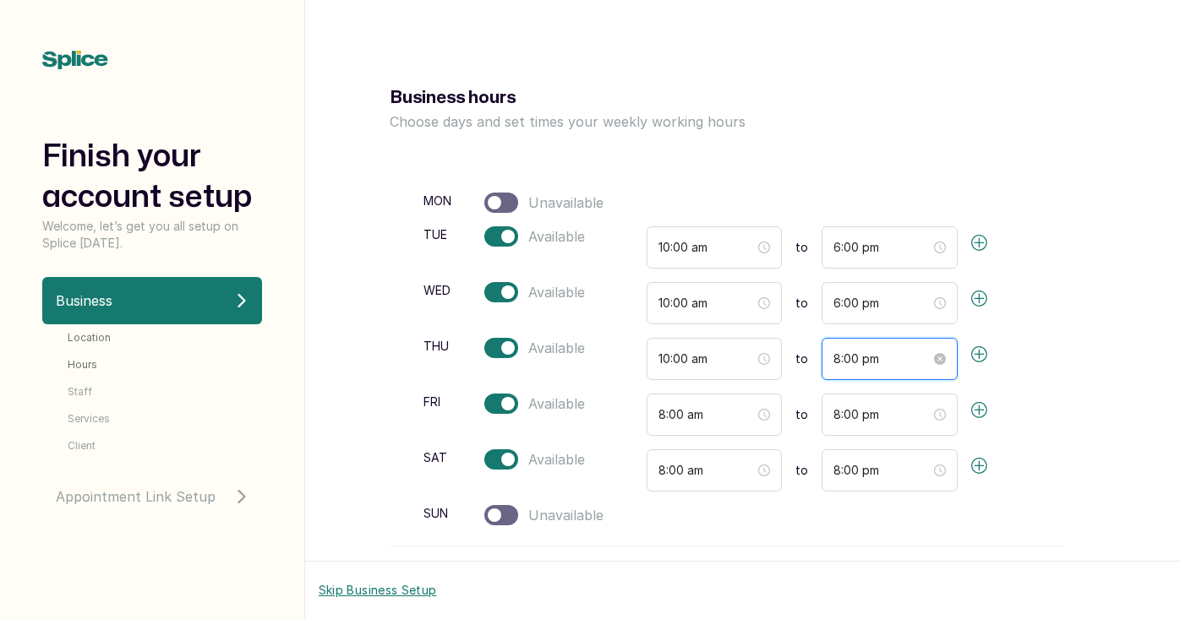
click at [841, 368] on input "8:00 pm" at bounding box center [881, 359] width 97 height 19
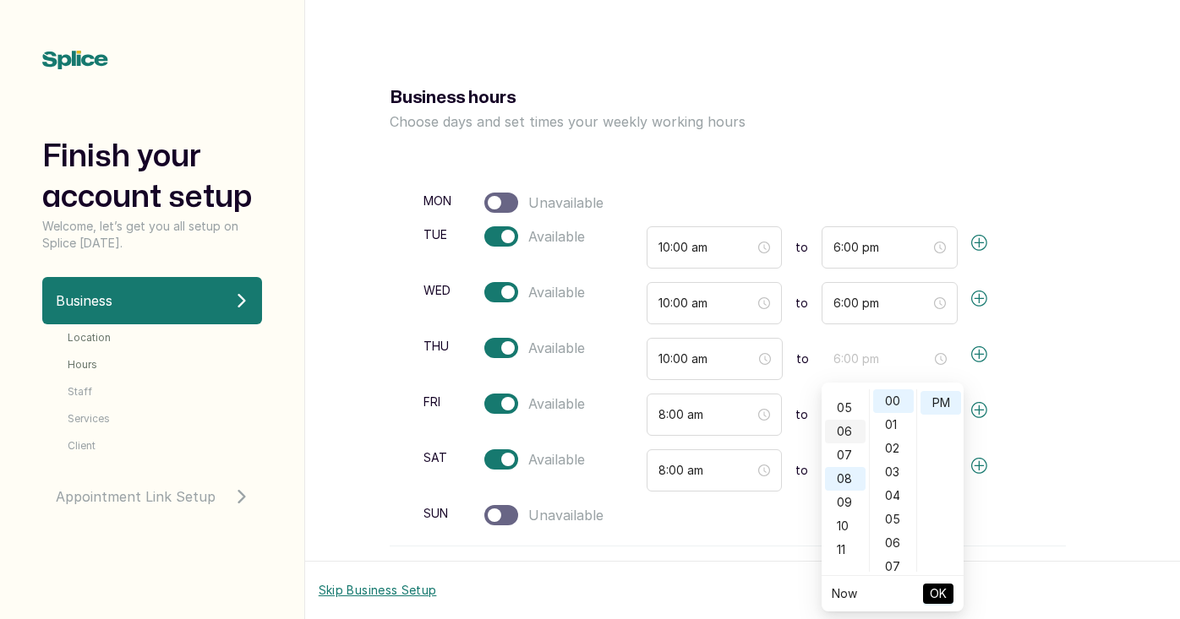
click at [839, 432] on div "06" at bounding box center [845, 432] width 41 height 24
type input "6:00 pm"
click at [926, 598] on button "OK" at bounding box center [938, 594] width 30 height 20
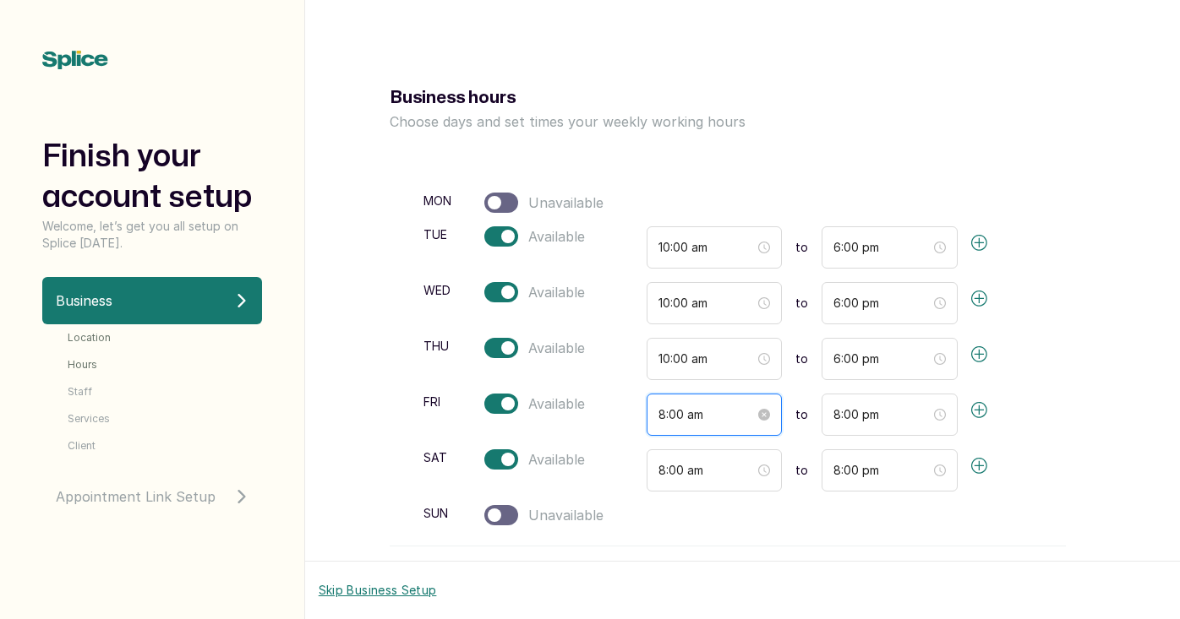
click at [675, 418] on input "8:00 am" at bounding box center [706, 415] width 97 height 19
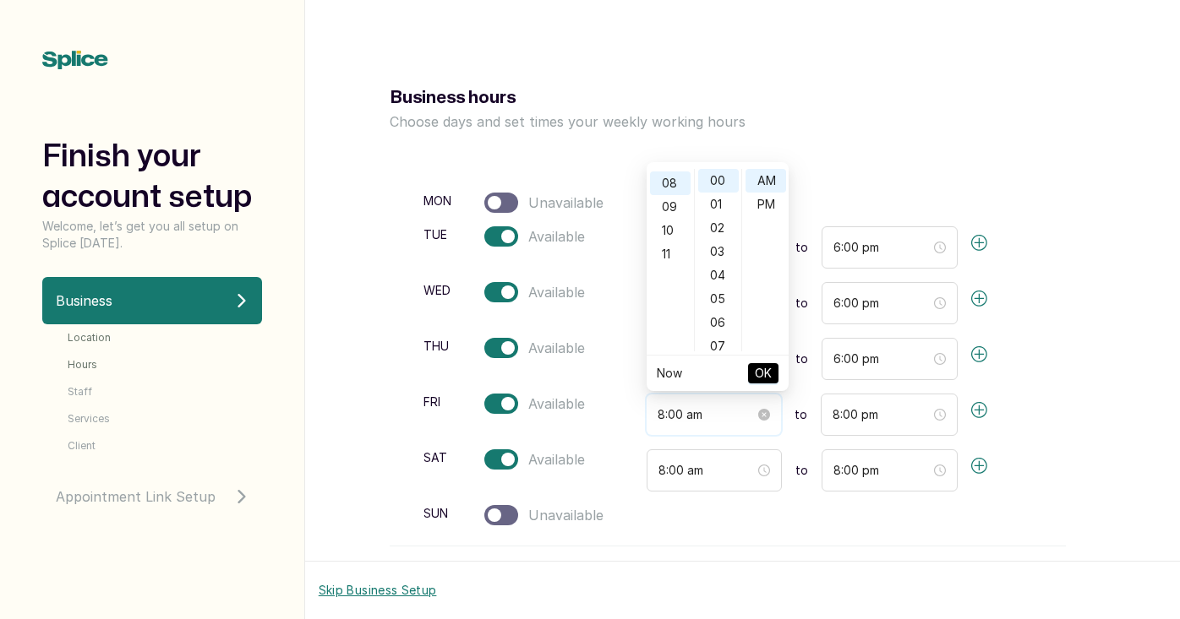
scroll to position [188, 0]
click at [673, 226] on div "10" at bounding box center [670, 230] width 41 height 24
type input "10:00 am"
click at [755, 374] on span "OK" at bounding box center [763, 373] width 17 height 32
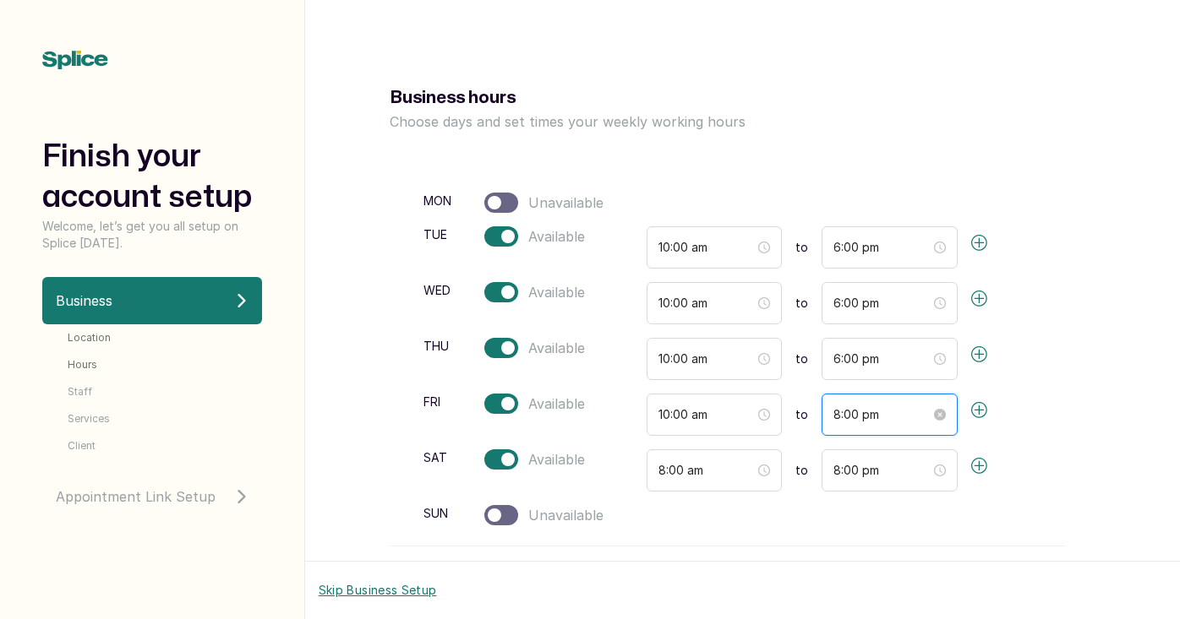
click at [844, 417] on input "8:00 pm" at bounding box center [881, 415] width 97 height 19
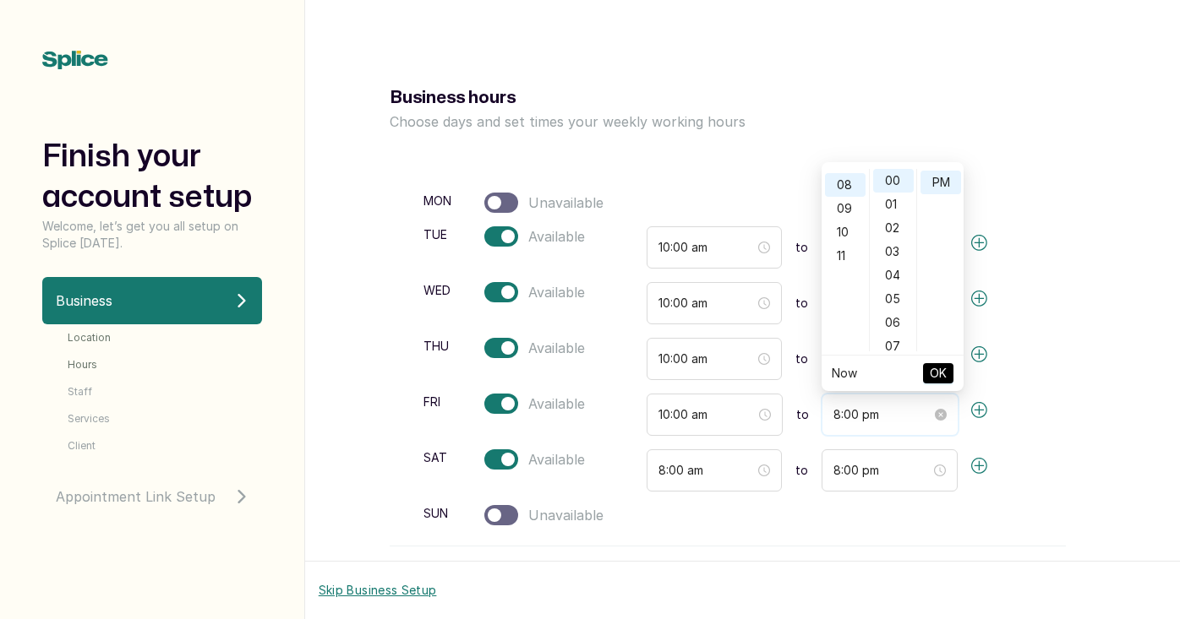
scroll to position [188, 0]
click at [845, 211] on div "06" at bounding box center [845, 209] width 41 height 24
type input "6:00 pm"
click at [928, 374] on button "OK" at bounding box center [938, 373] width 30 height 20
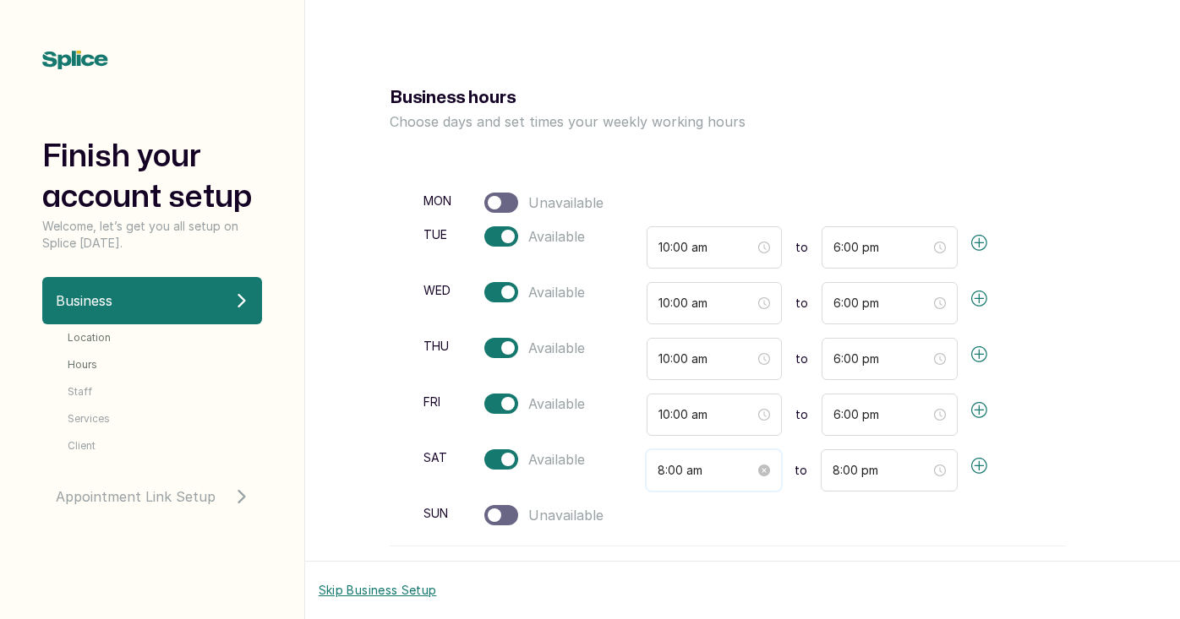
click at [678, 469] on input "8:00 am" at bounding box center [706, 470] width 98 height 19
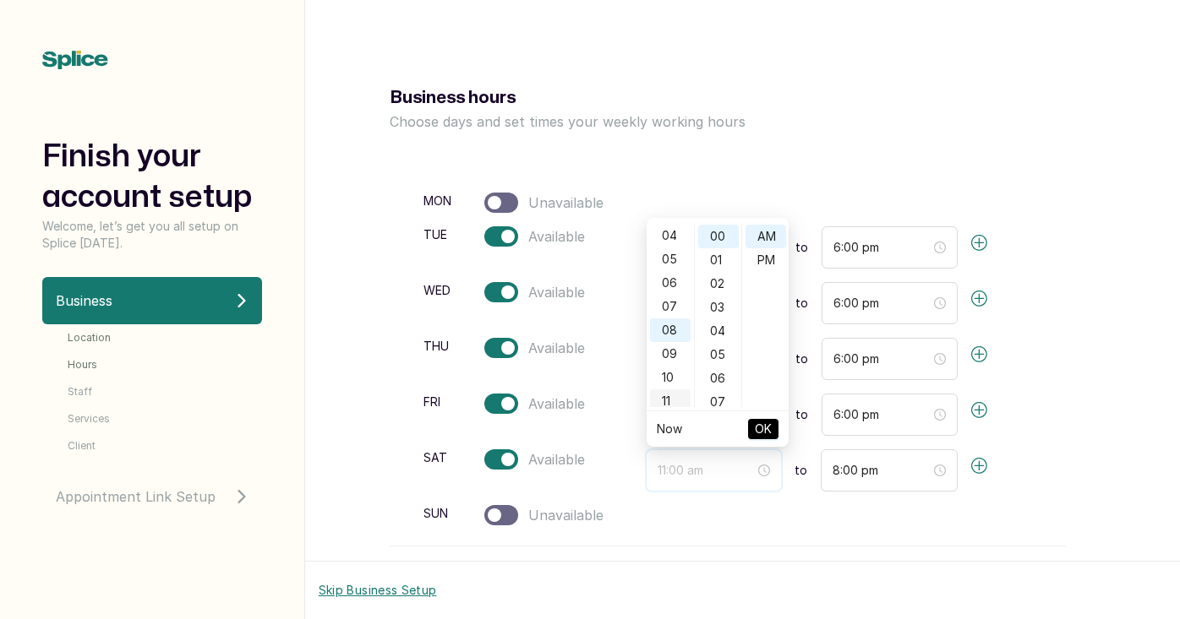
scroll to position [73, 0]
type input "10:00 am"
click at [670, 399] on div "10" at bounding box center [670, 401] width 41 height 24
click at [757, 432] on span "OK" at bounding box center [763, 429] width 17 height 32
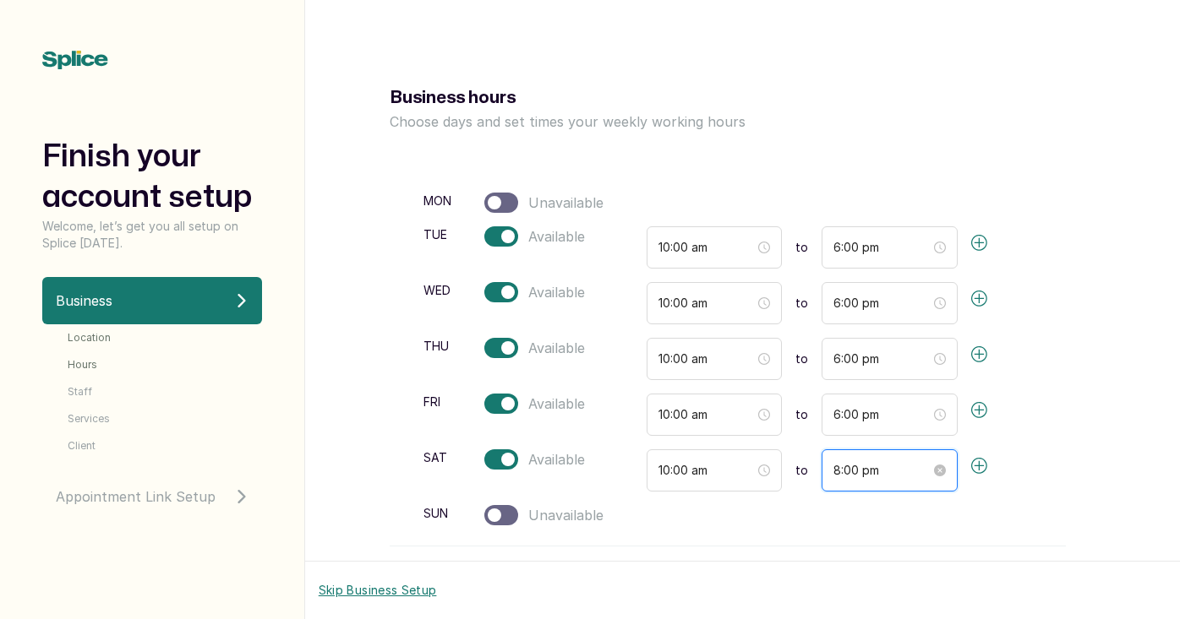
click at [848, 471] on input "8:00 pm" at bounding box center [881, 470] width 97 height 19
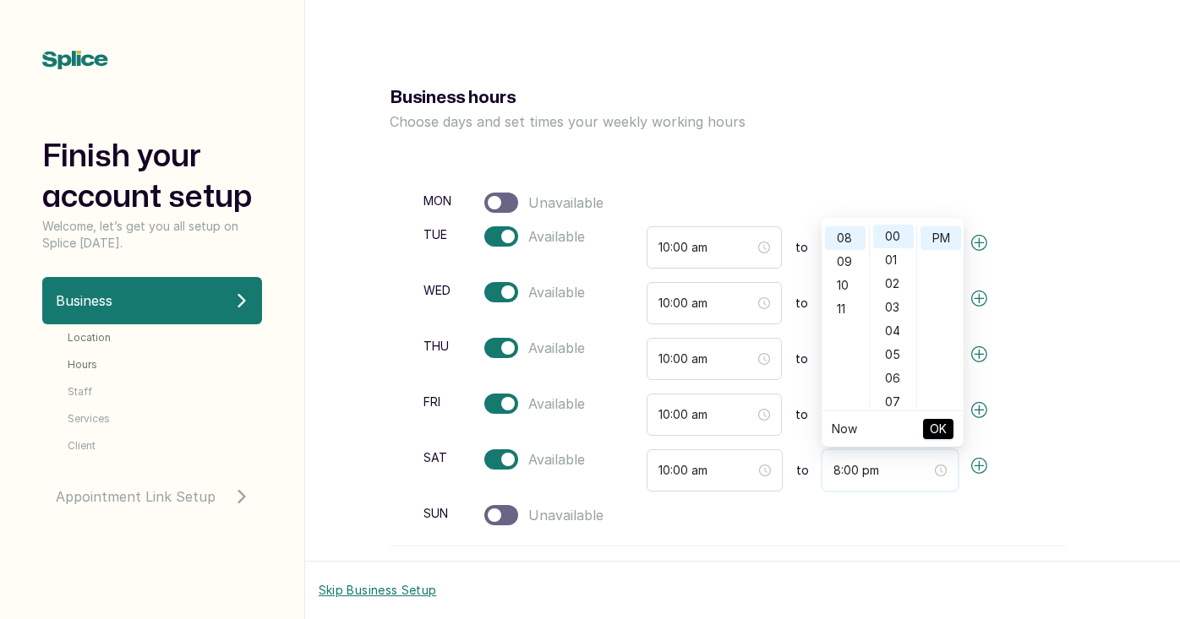
scroll to position [188, 0]
click at [843, 245] on div "06" at bounding box center [845, 249] width 41 height 24
type input "6:00 pm"
click at [931, 424] on span "OK" at bounding box center [938, 429] width 17 height 32
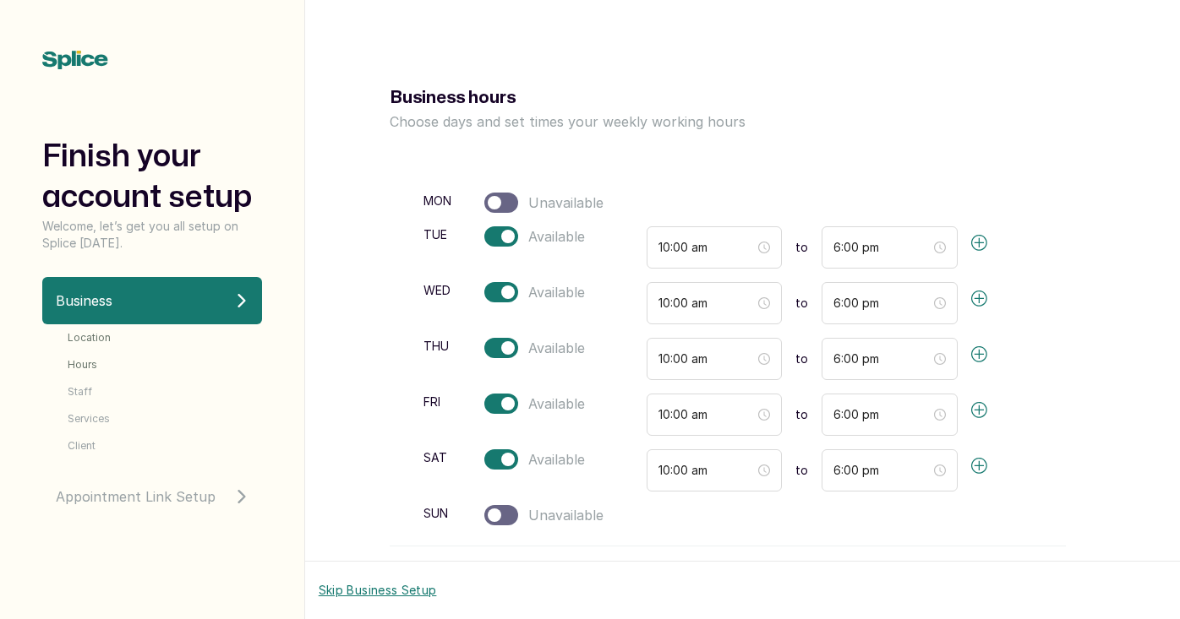
click at [505, 513] on div at bounding box center [501, 515] width 34 height 20
click at [701, 526] on input "8:00 am" at bounding box center [706, 526] width 98 height 19
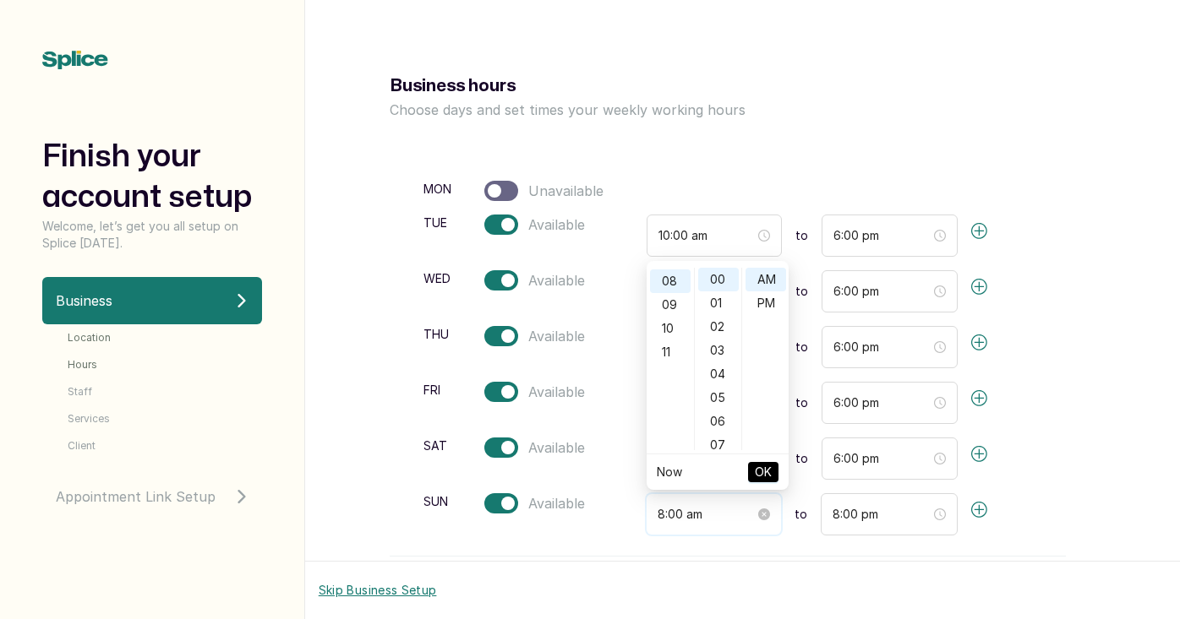
scroll to position [18, 0]
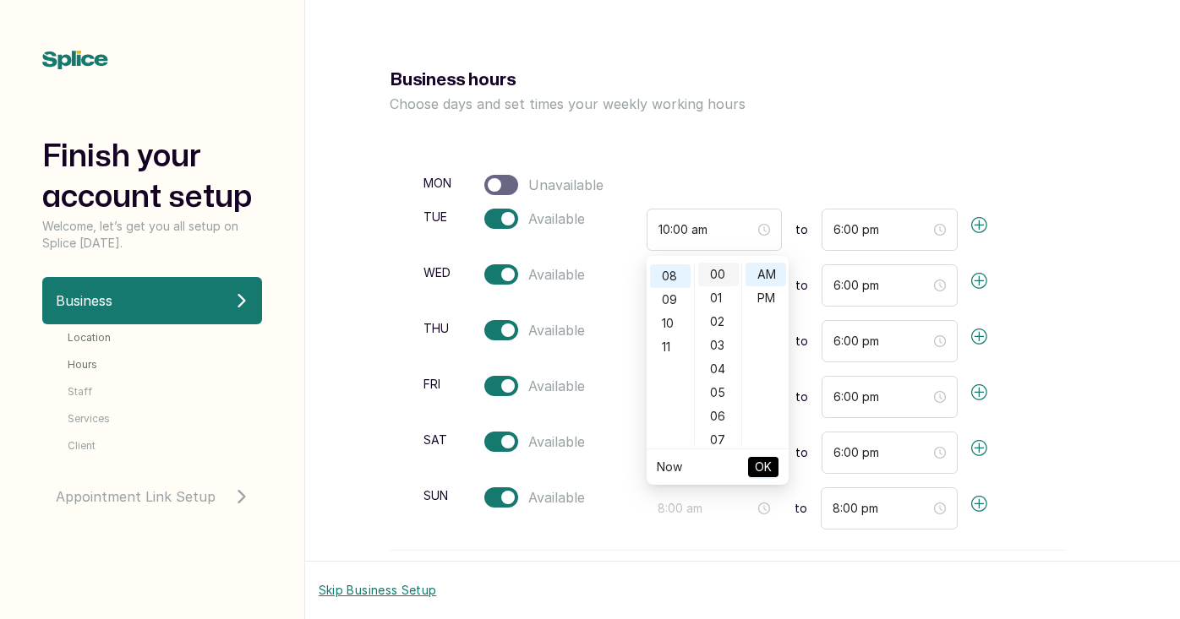
click at [714, 275] on div "00" at bounding box center [718, 275] width 41 height 24
click at [758, 296] on div "PM" at bounding box center [765, 298] width 41 height 24
click at [715, 278] on div "00" at bounding box center [718, 275] width 41 height 24
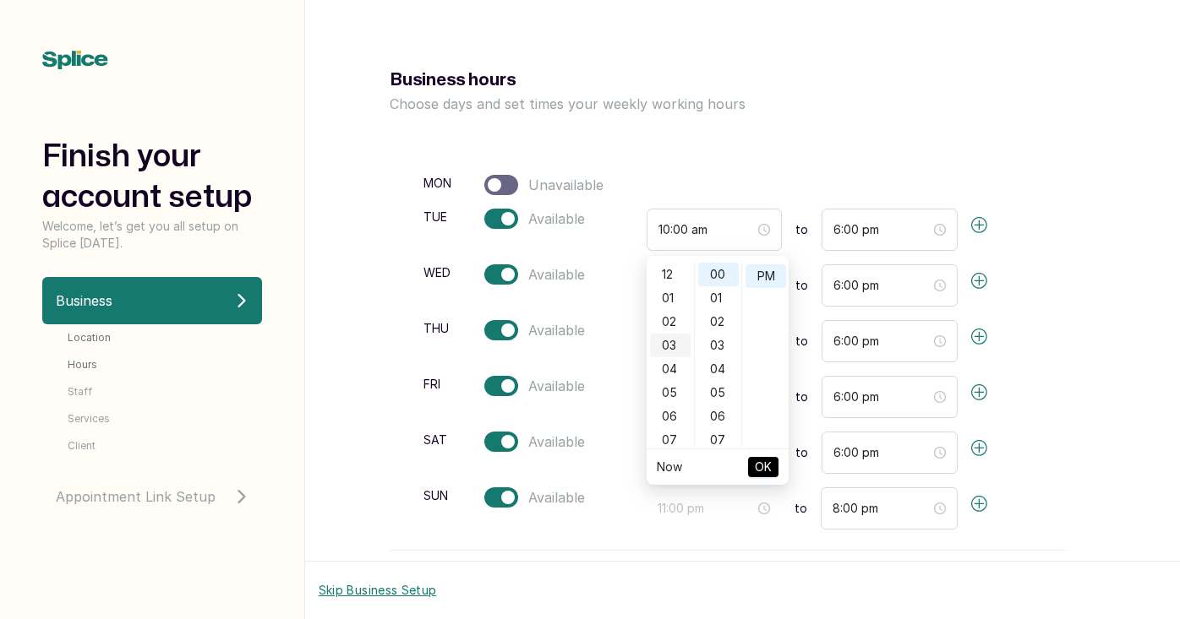
scroll to position [0, 0]
click at [668, 275] on div "12" at bounding box center [670, 275] width 41 height 24
click at [669, 277] on div "12" at bounding box center [670, 275] width 41 height 24
type input "12:00 pm"
click at [764, 475] on span "OK" at bounding box center [763, 467] width 17 height 32
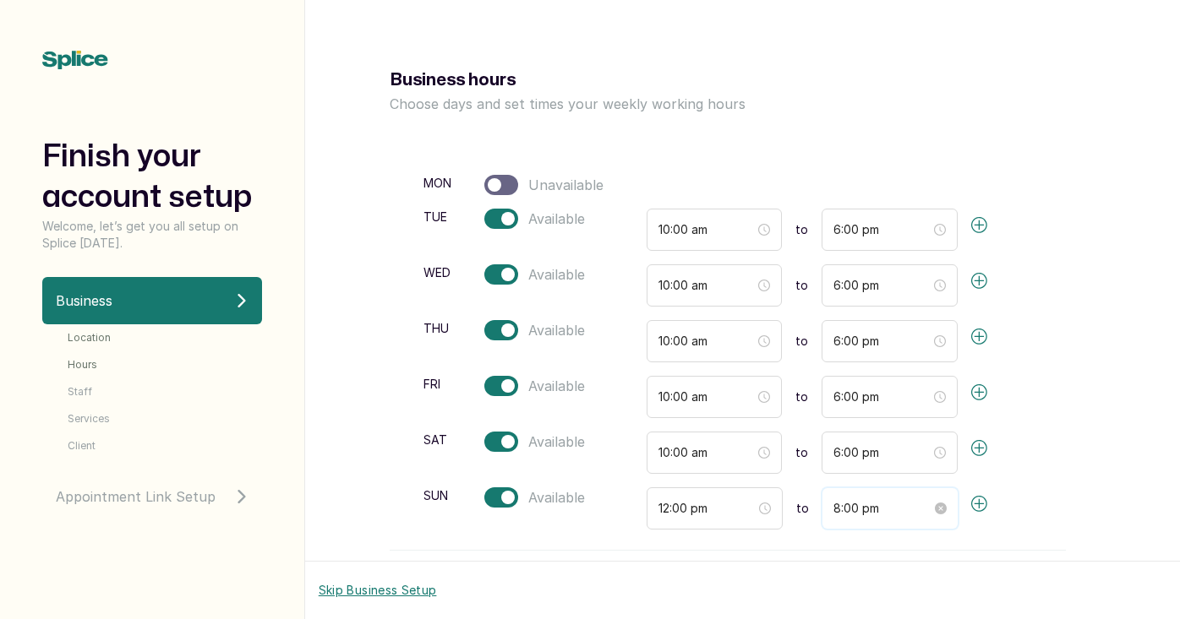
click at [843, 514] on input "8:00 pm" at bounding box center [882, 508] width 98 height 19
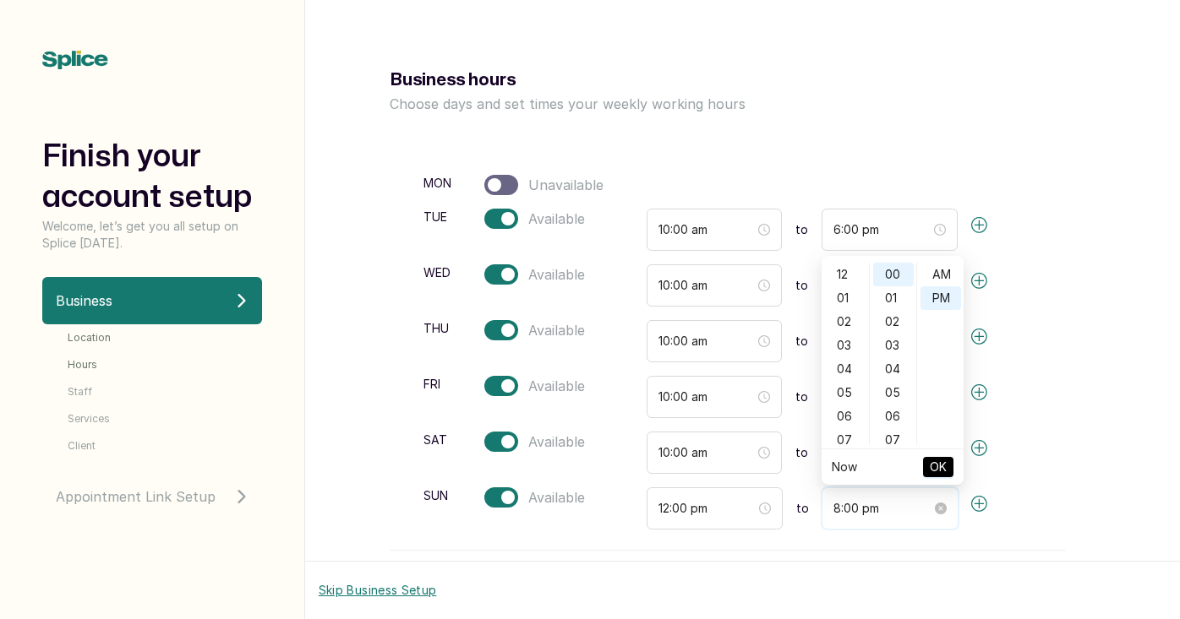
scroll to position [22, 0]
click at [843, 278] on div "06" at bounding box center [845, 280] width 41 height 24
type input "6:00 pm"
click at [930, 472] on span "OK" at bounding box center [938, 467] width 17 height 32
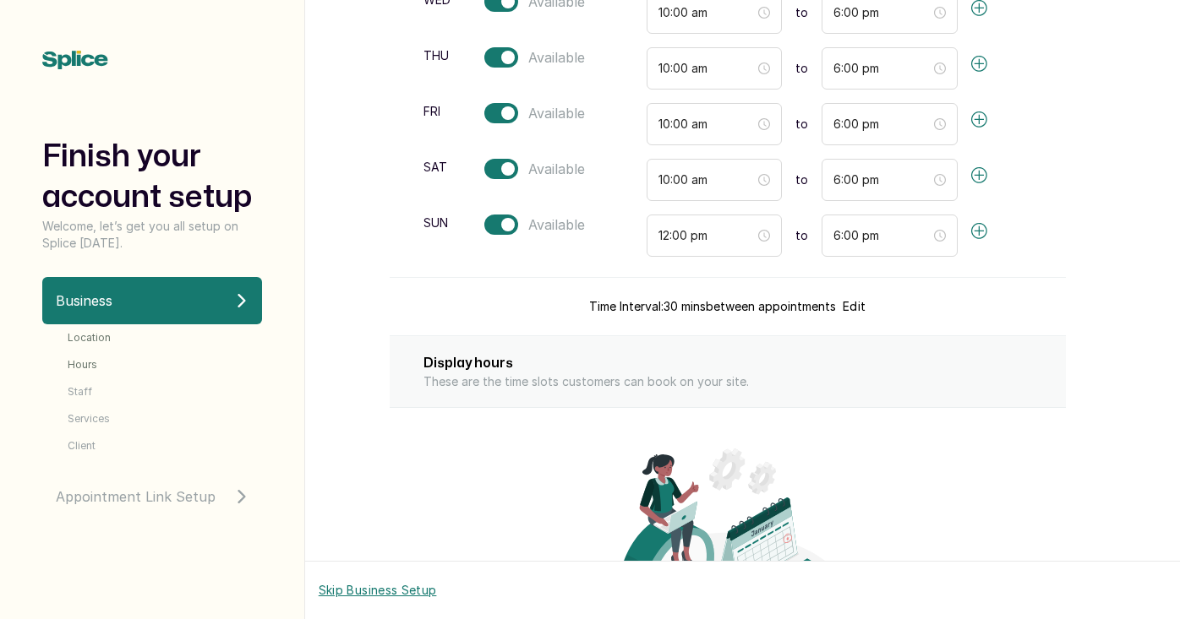
scroll to position [293, 0]
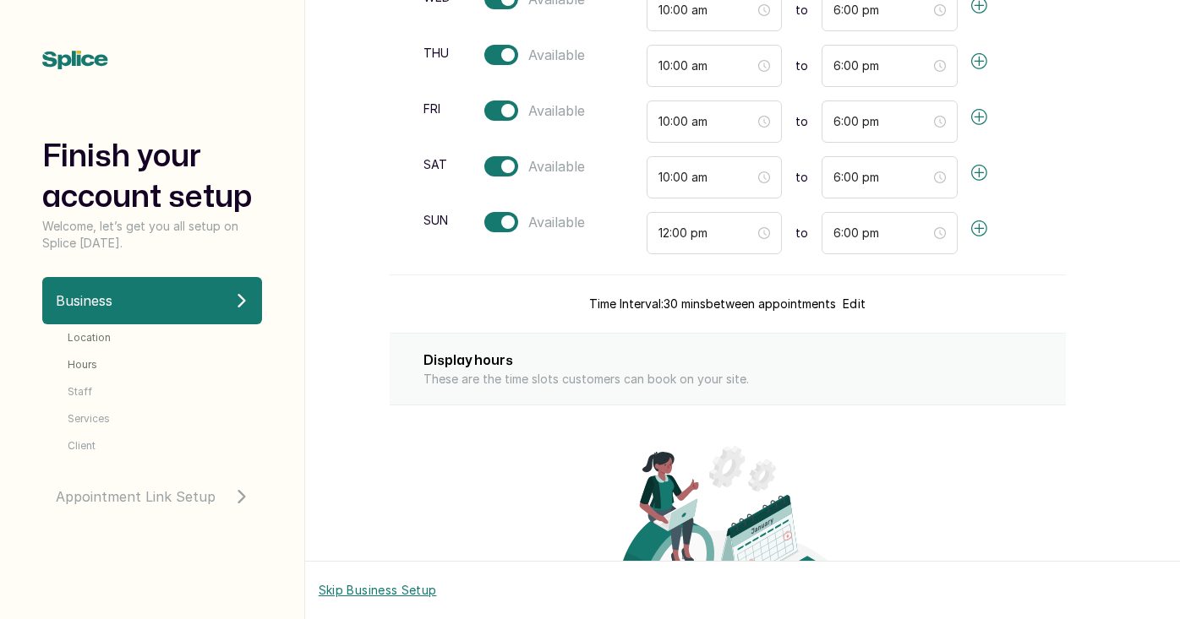
click at [863, 302] on button "Edit" at bounding box center [854, 304] width 23 height 17
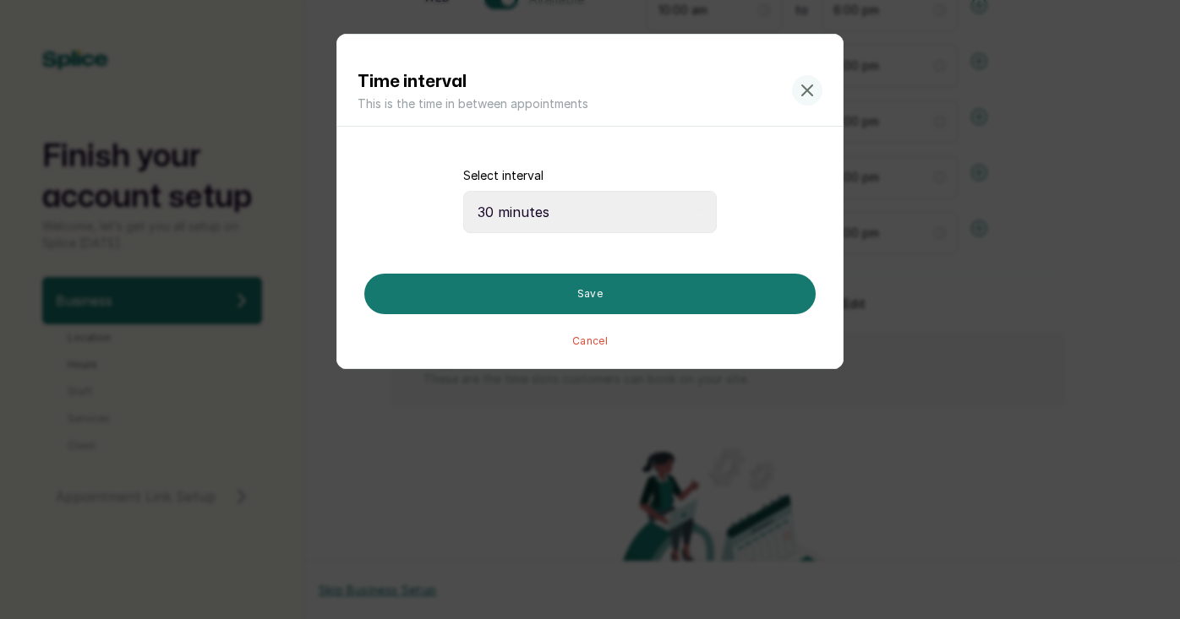
select select "15"
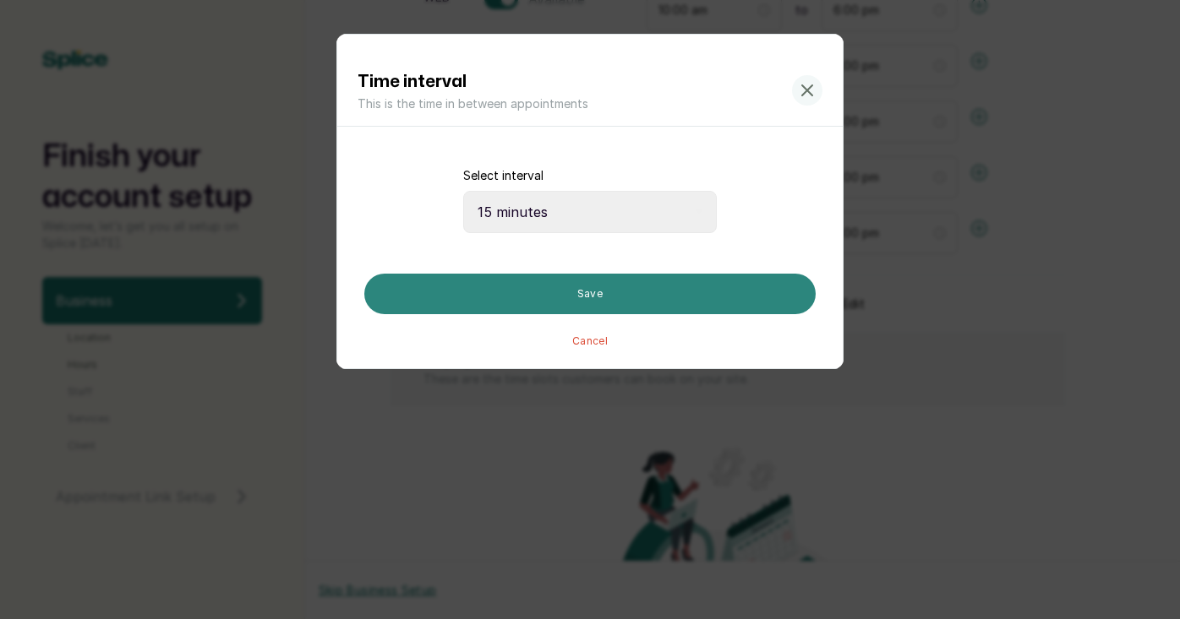
click at [584, 298] on button "Save" at bounding box center [589, 294] width 451 height 41
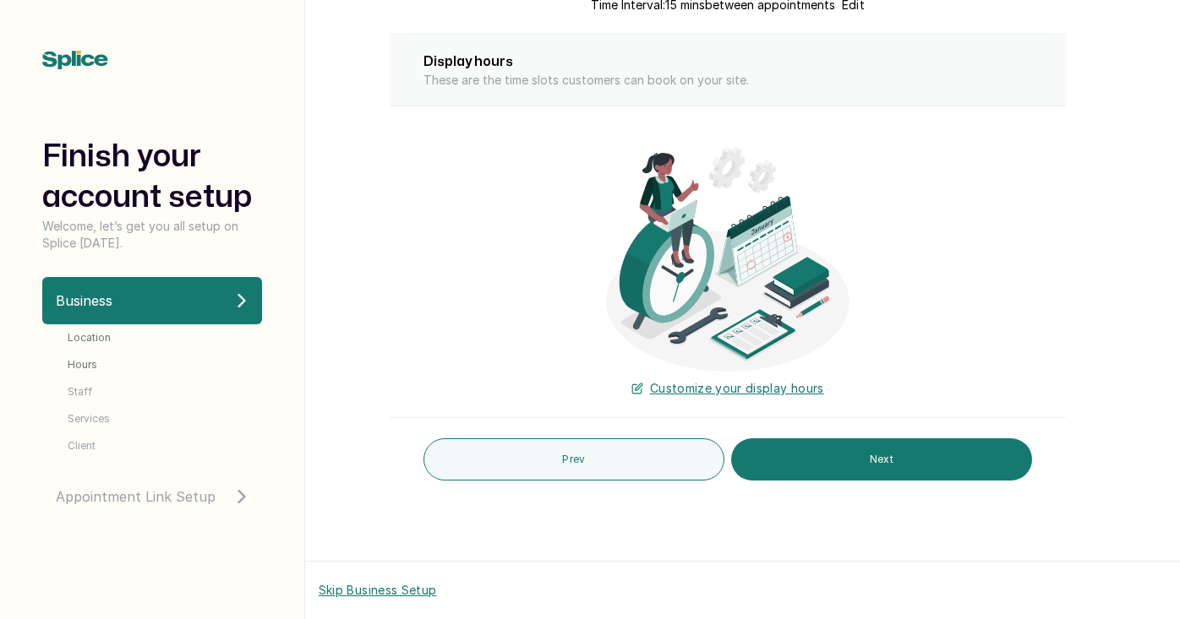
scroll to position [0, 0]
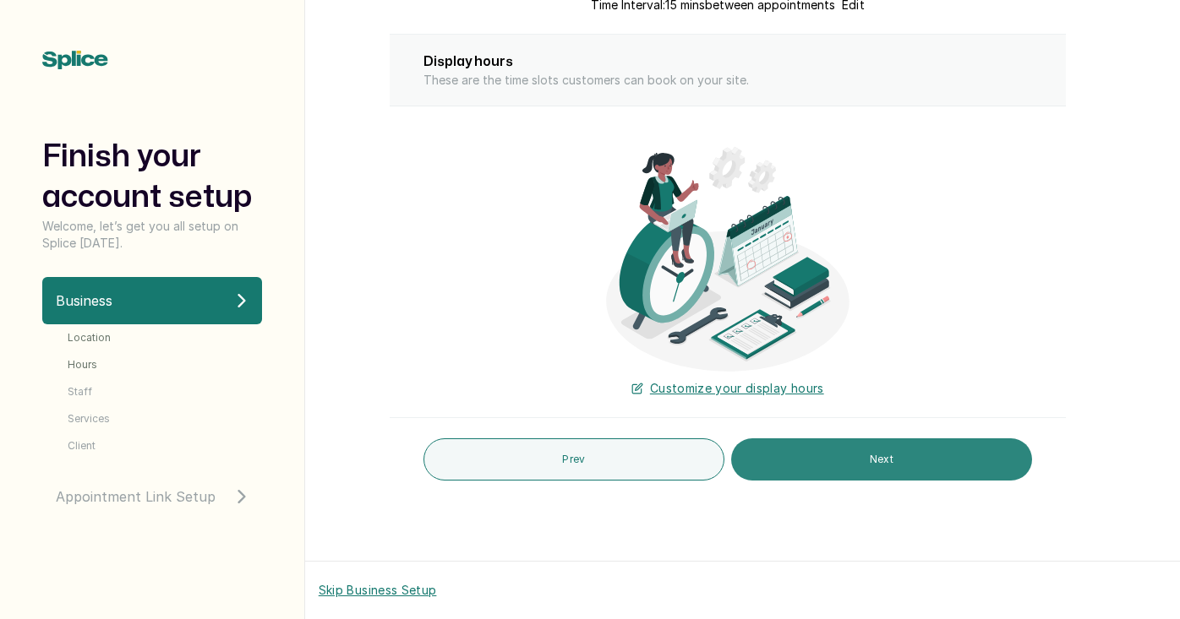
click at [845, 447] on button "Next" at bounding box center [881, 460] width 301 height 42
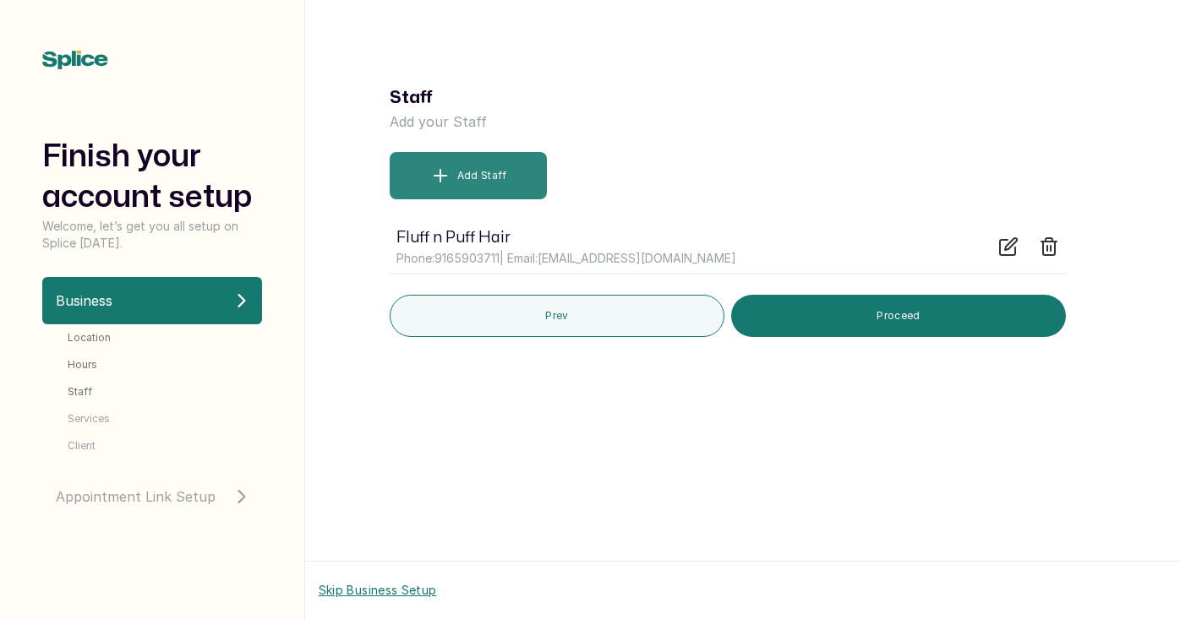
click at [418, 172] on button "Add Staff" at bounding box center [469, 175] width 158 height 47
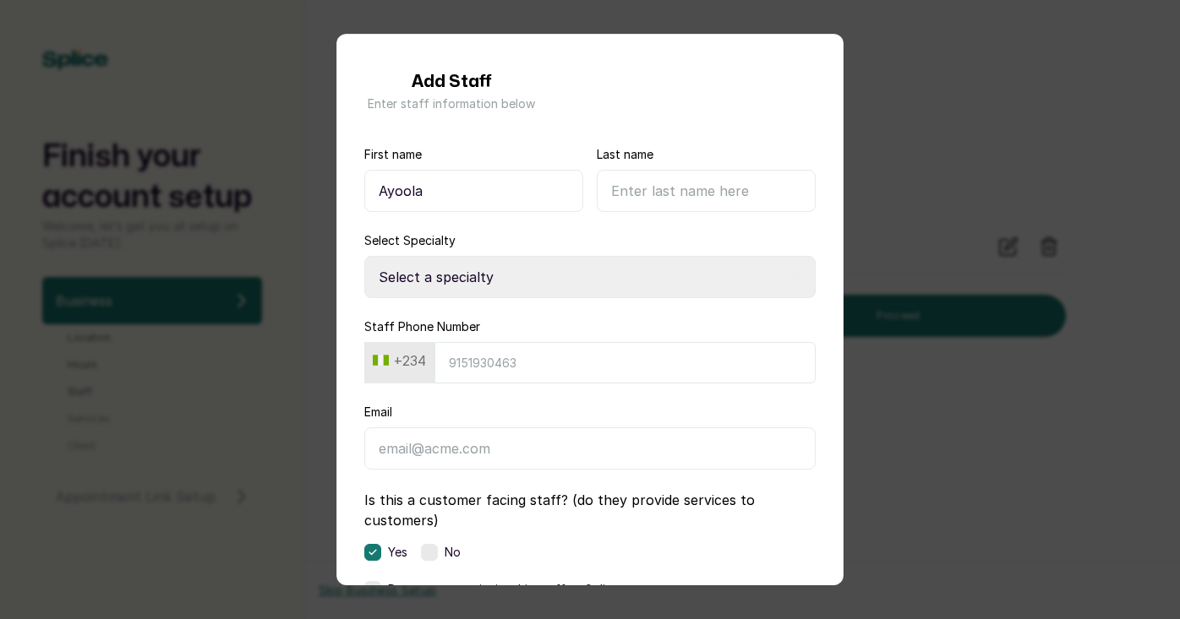
type input "Ayoola"
select select "senior_hairstylist"
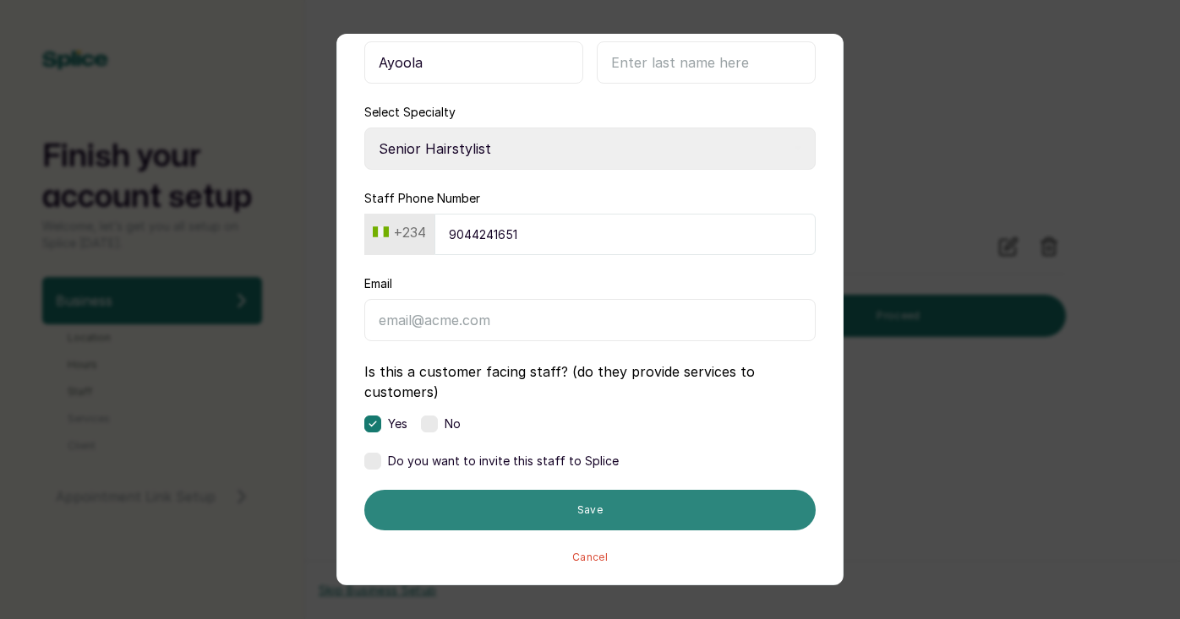
scroll to position [128, 0]
type input "9044241651"
click at [586, 509] on button "Save" at bounding box center [589, 510] width 451 height 41
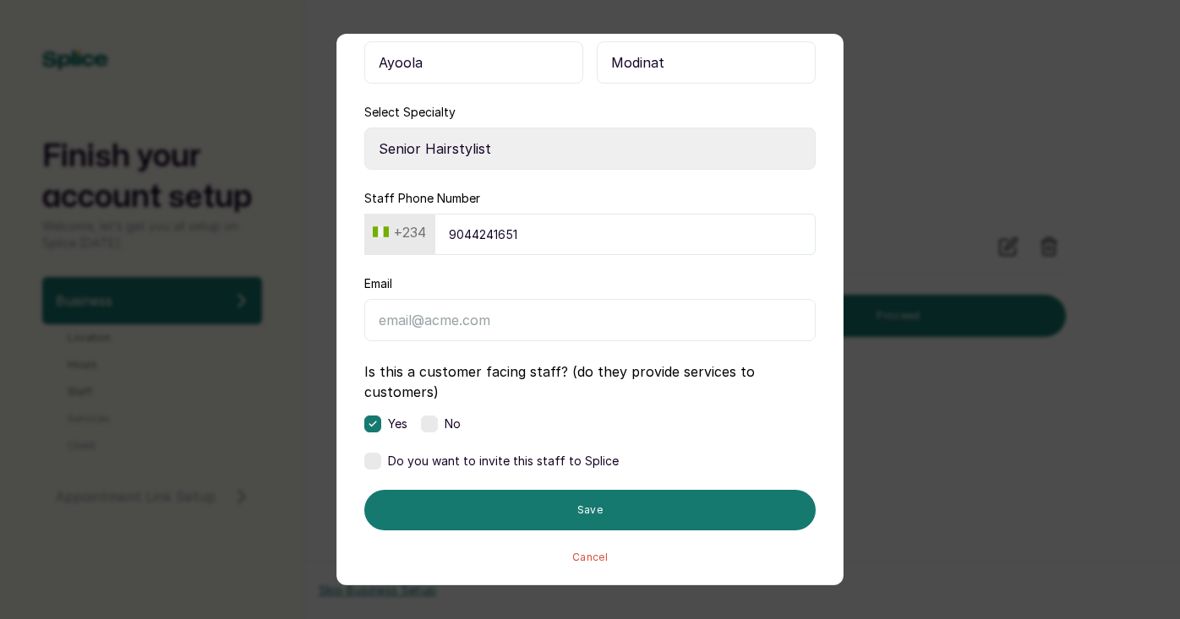
type input "Modinat"
click at [666, 537] on div "Save Cancel" at bounding box center [589, 527] width 451 height 74
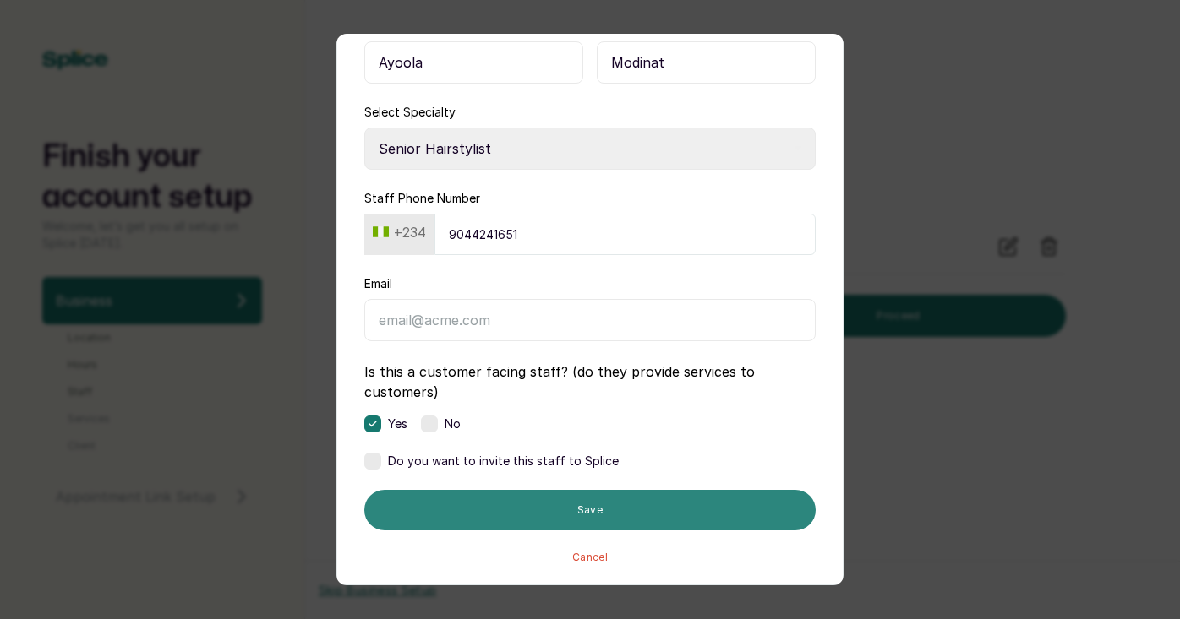
click at [657, 510] on button "Save" at bounding box center [589, 510] width 451 height 41
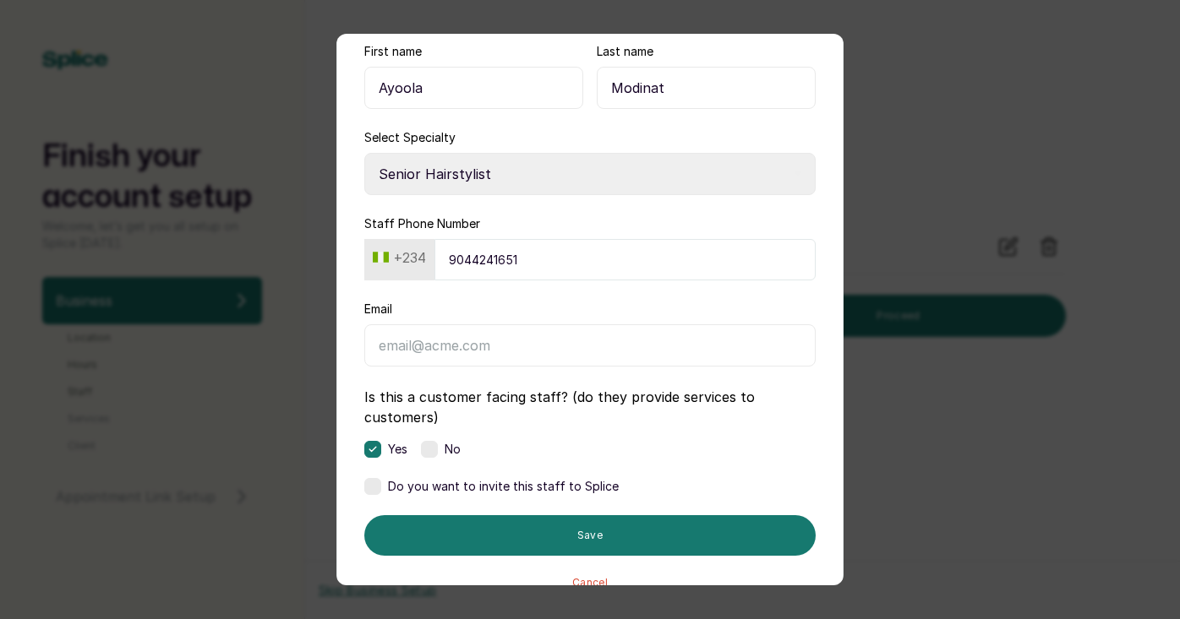
scroll to position [110, 0]
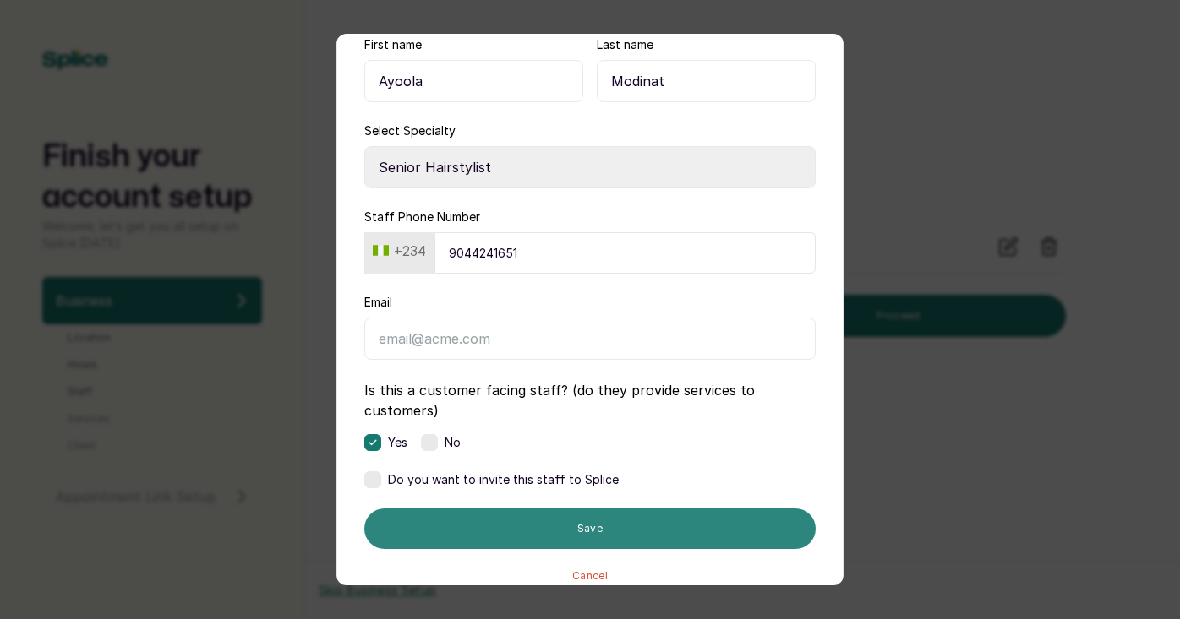
click at [629, 536] on button "Save" at bounding box center [589, 529] width 451 height 41
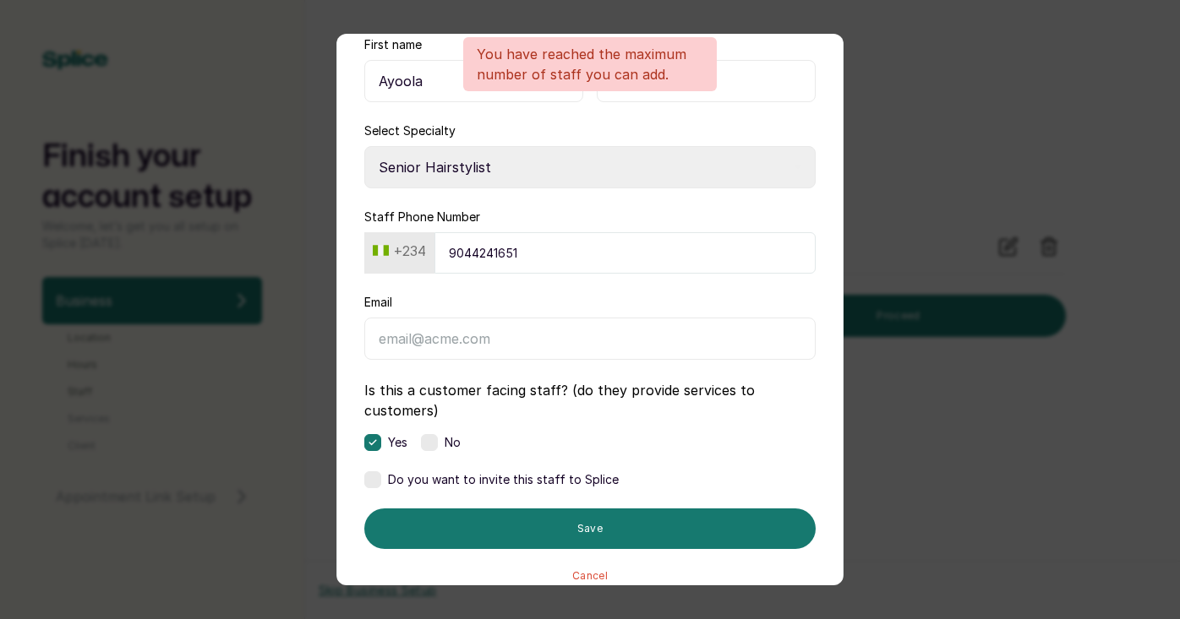
click at [598, 571] on button "Cancel" at bounding box center [589, 577] width 35 height 14
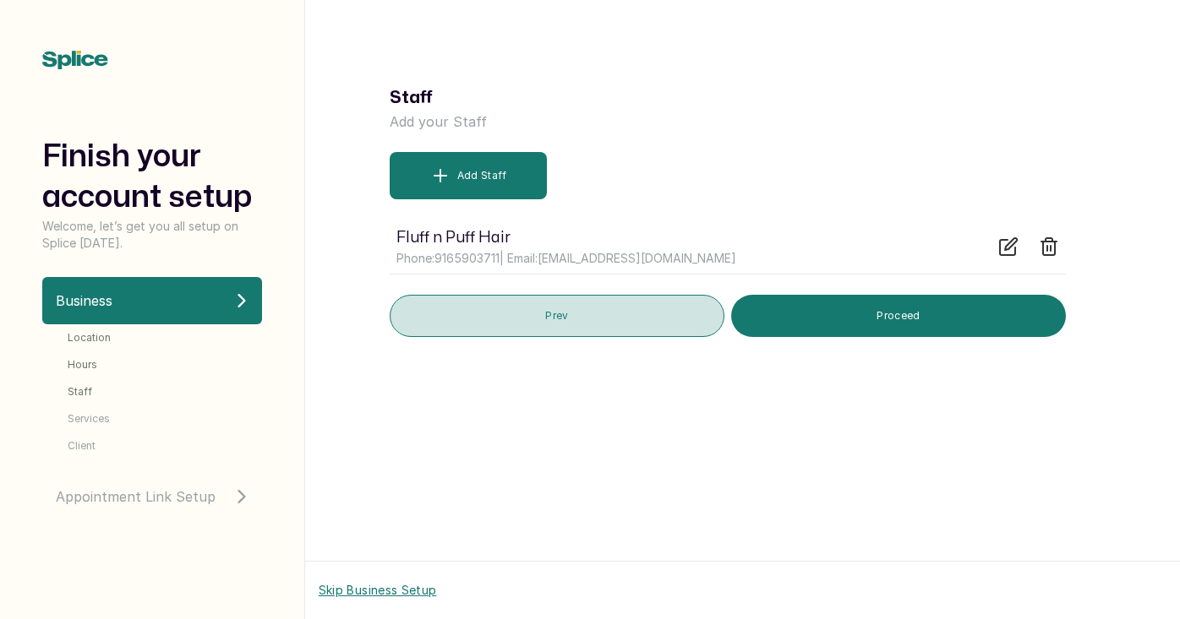
click at [534, 326] on button "Prev" at bounding box center [557, 316] width 335 height 42
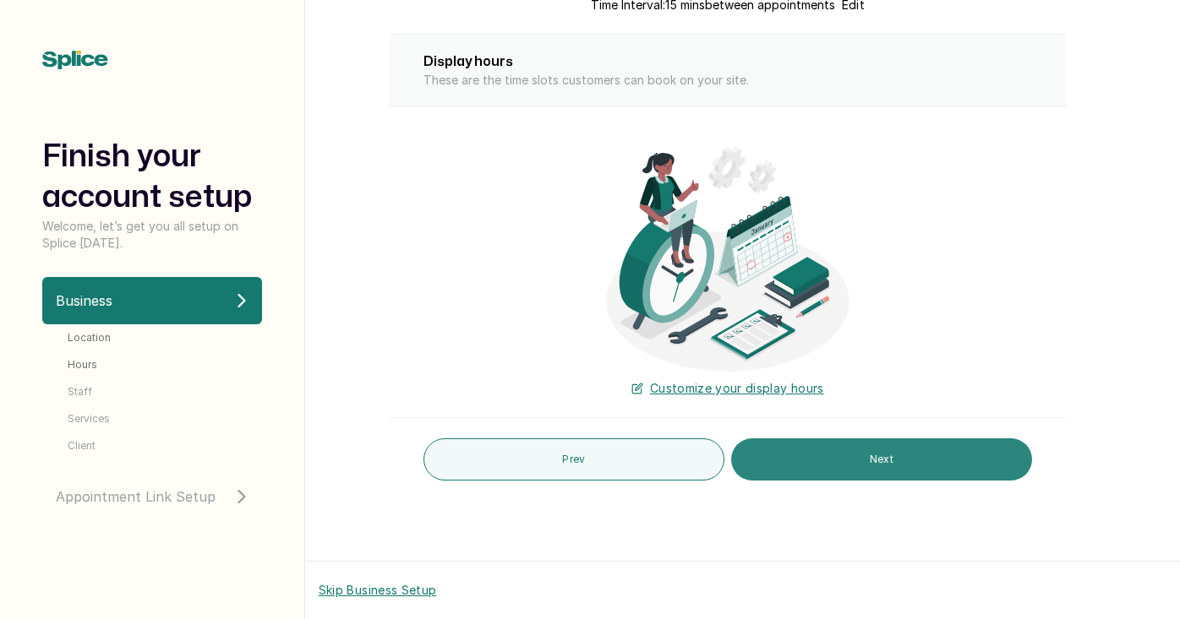
scroll to position [592, 0]
click at [848, 468] on button "Next" at bounding box center [881, 460] width 301 height 42
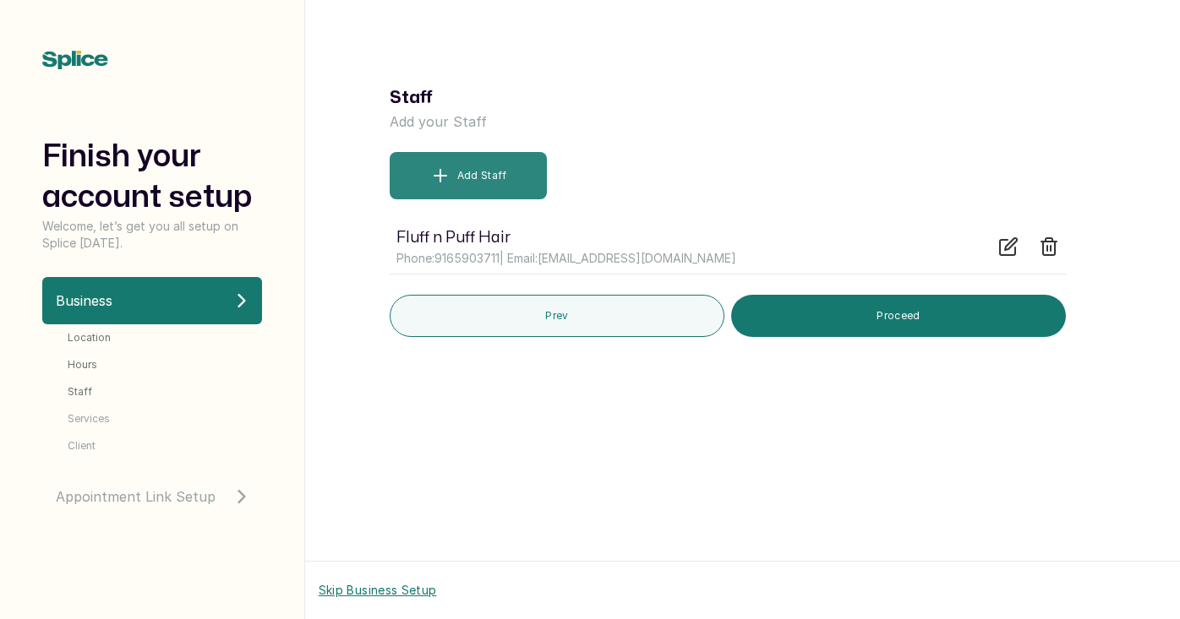
click at [463, 178] on button "Add Staff" at bounding box center [469, 175] width 158 height 47
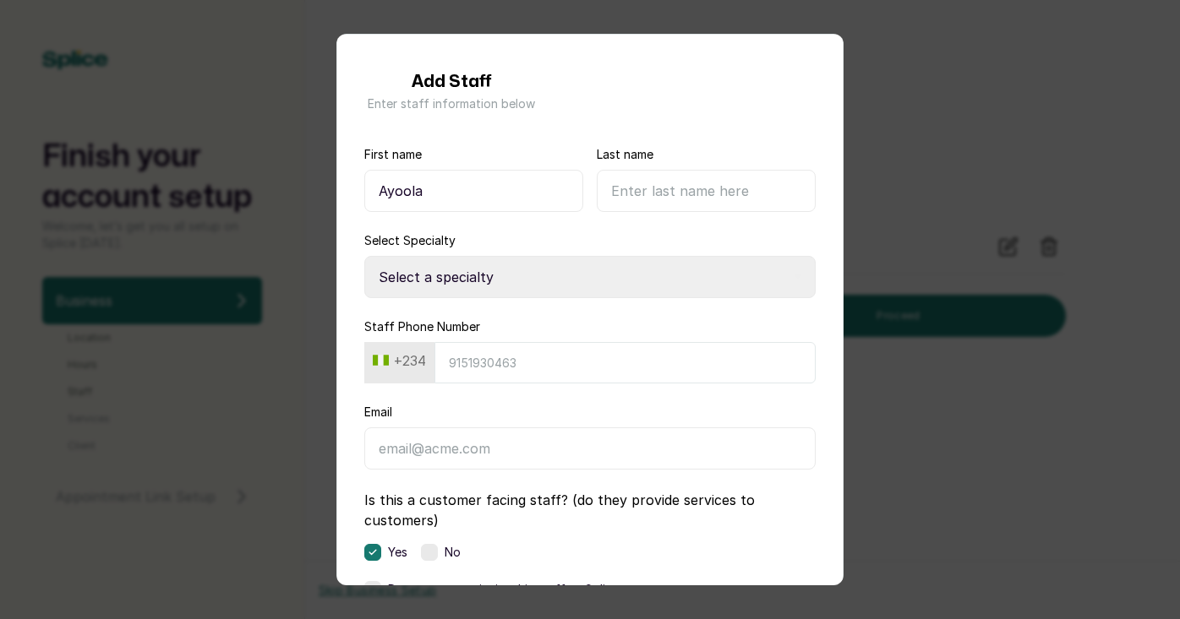
type input "Ayoola"
type input "Modinat"
